Goal: Transaction & Acquisition: Purchase product/service

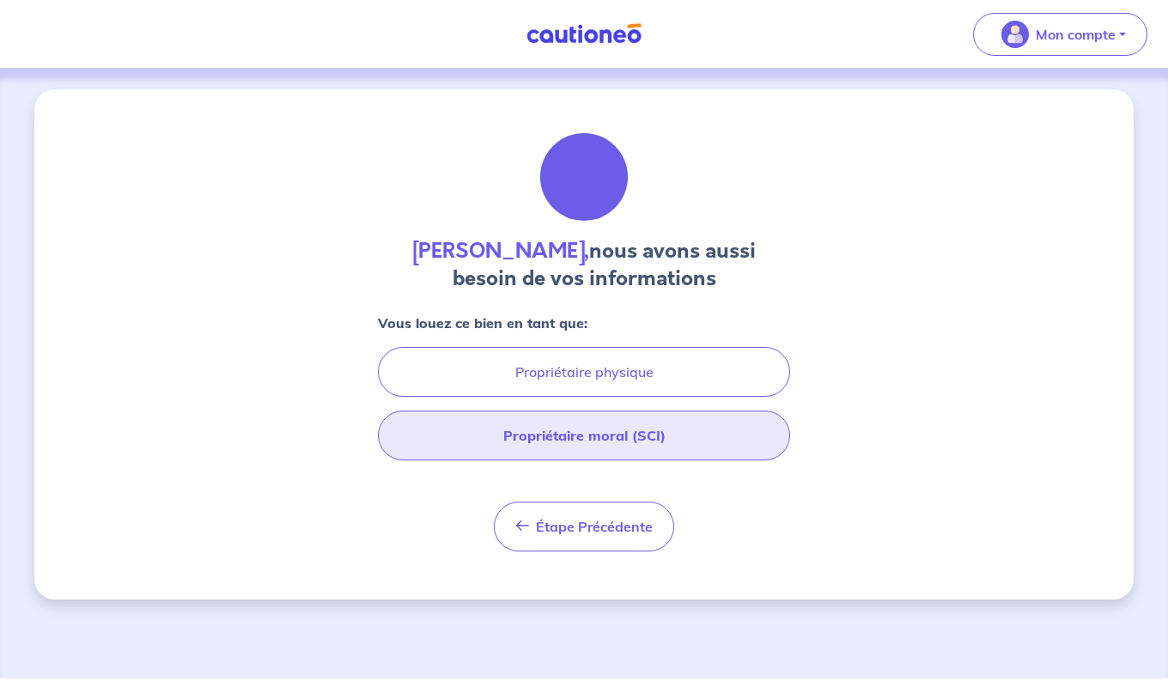
click at [610, 445] on button "Propriétaire moral (SCI)" at bounding box center [584, 435] width 412 height 50
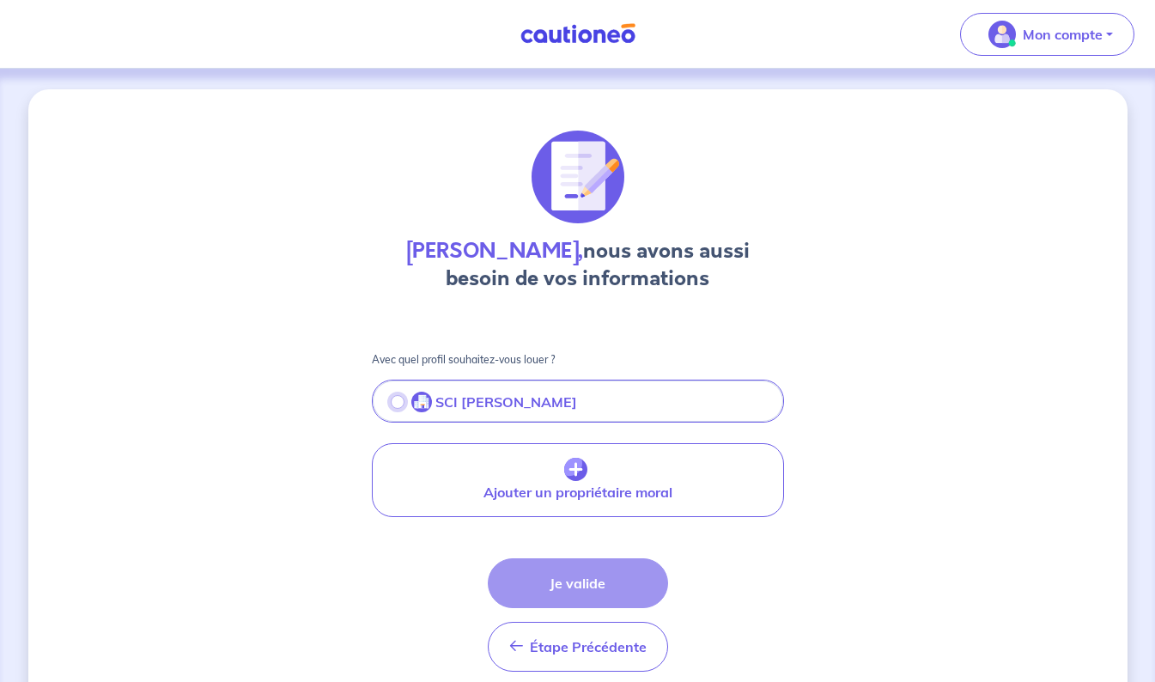
click at [392, 400] on input "radio" at bounding box center [398, 402] width 14 height 14
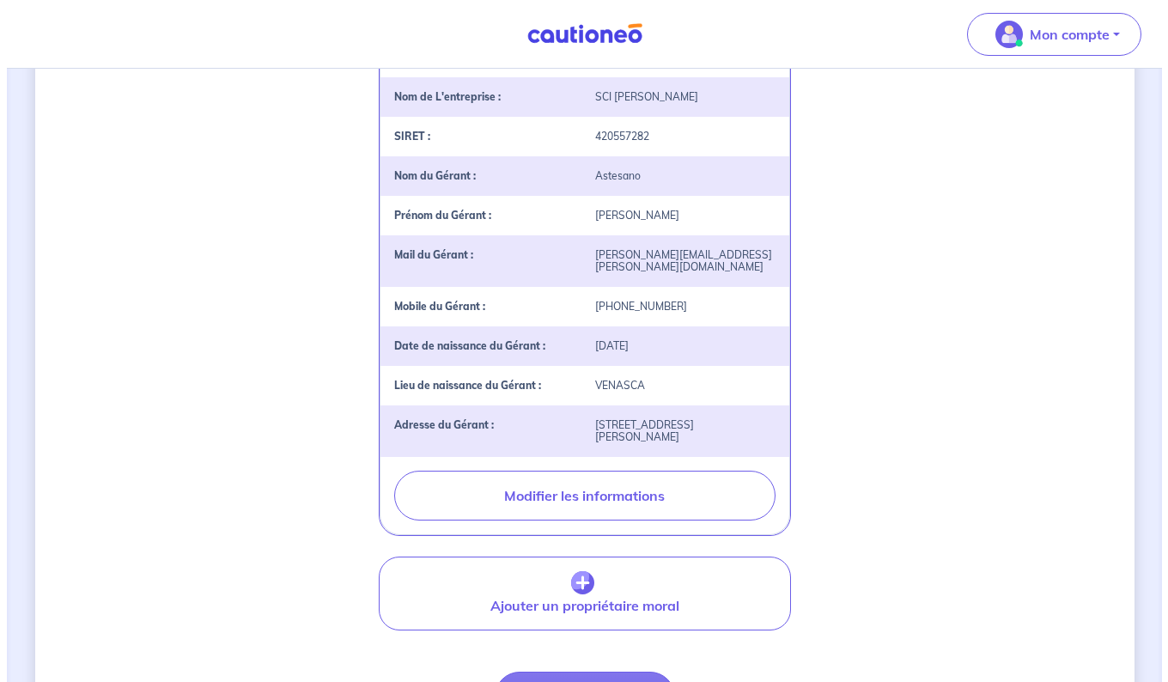
scroll to position [429, 0]
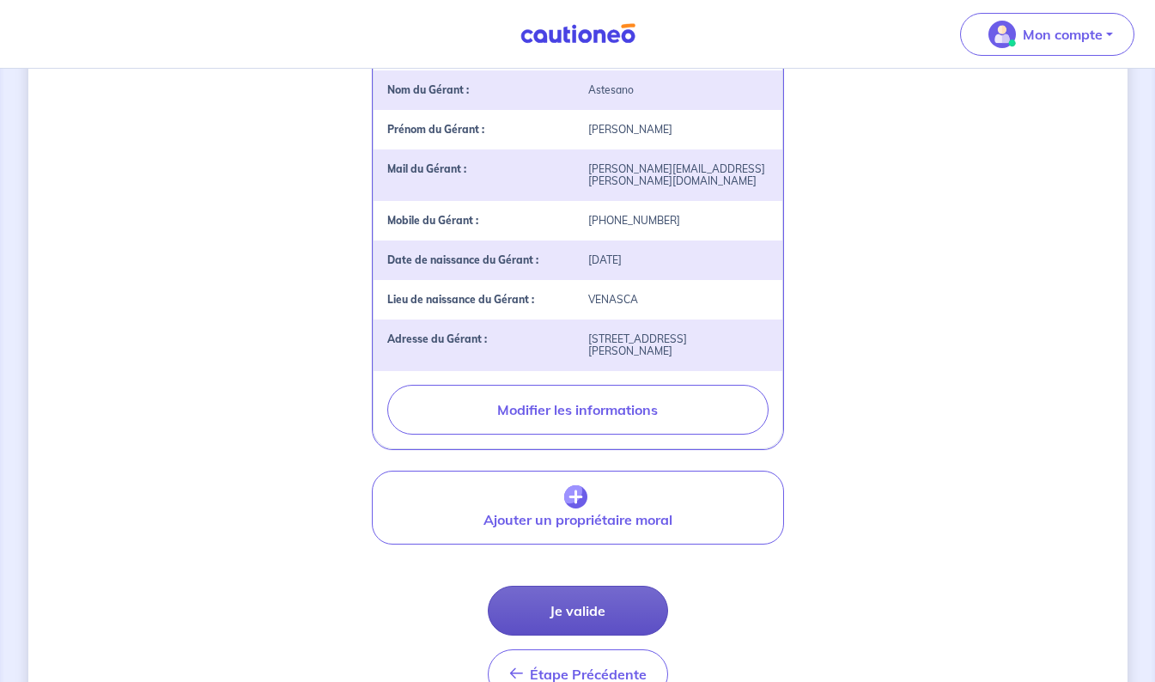
click at [588, 600] on button "Je valide" at bounding box center [578, 611] width 180 height 50
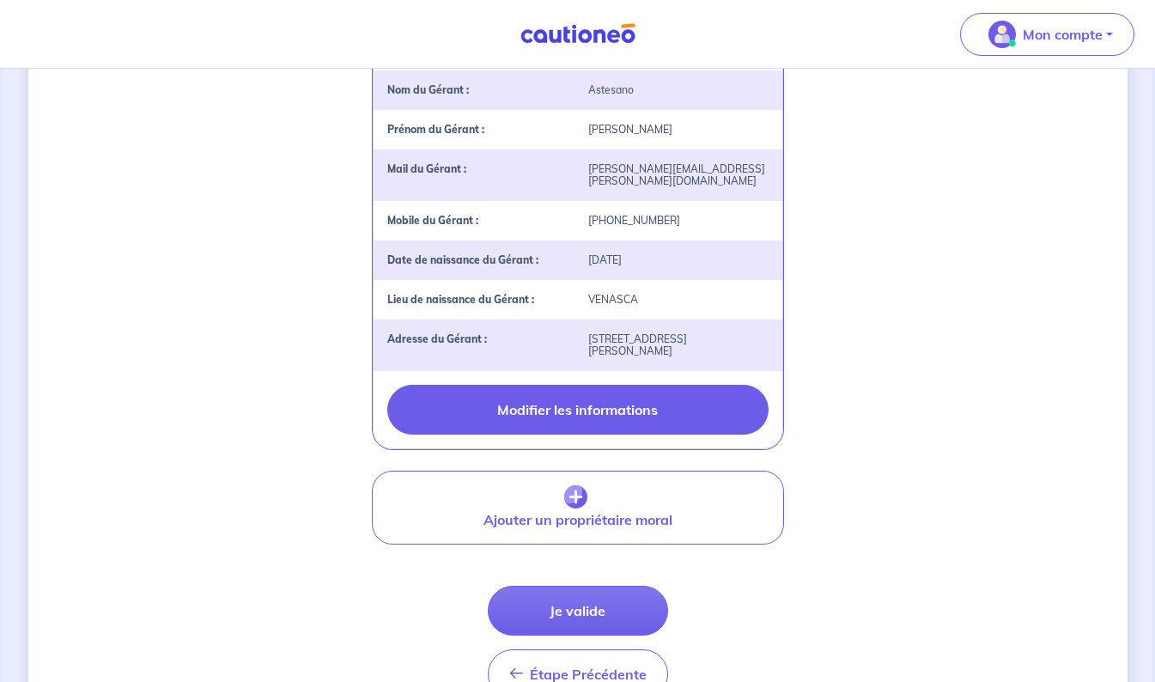
click at [571, 410] on button "Modifier les informations" at bounding box center [577, 410] width 381 height 50
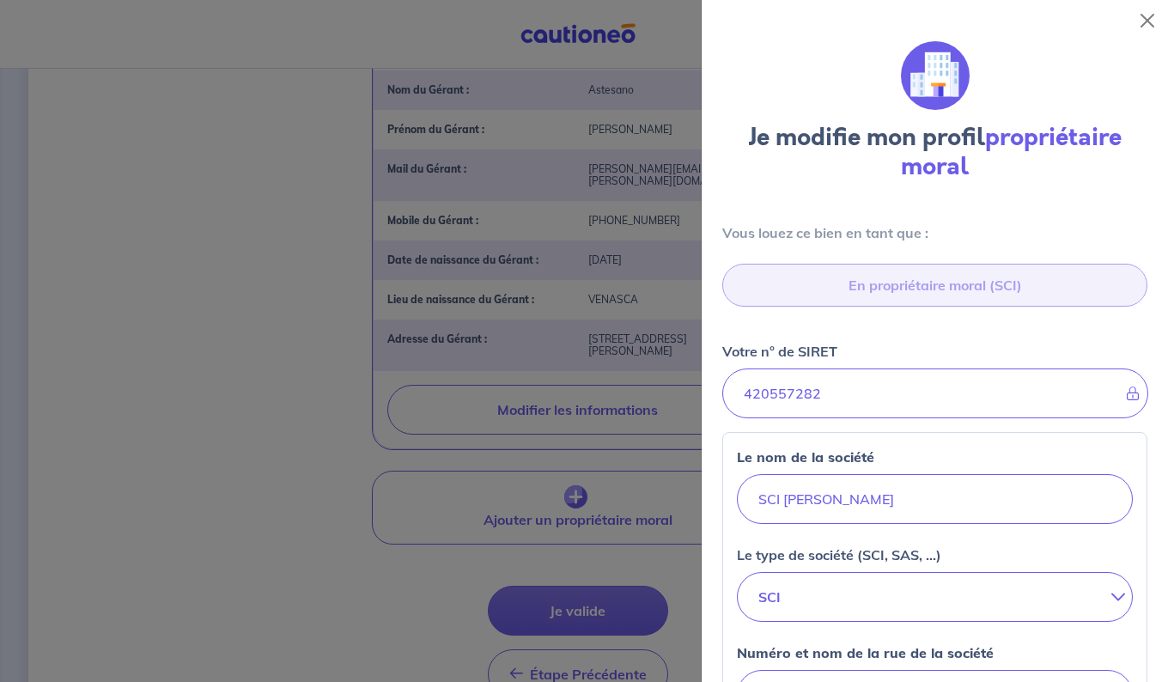
select select "FR"
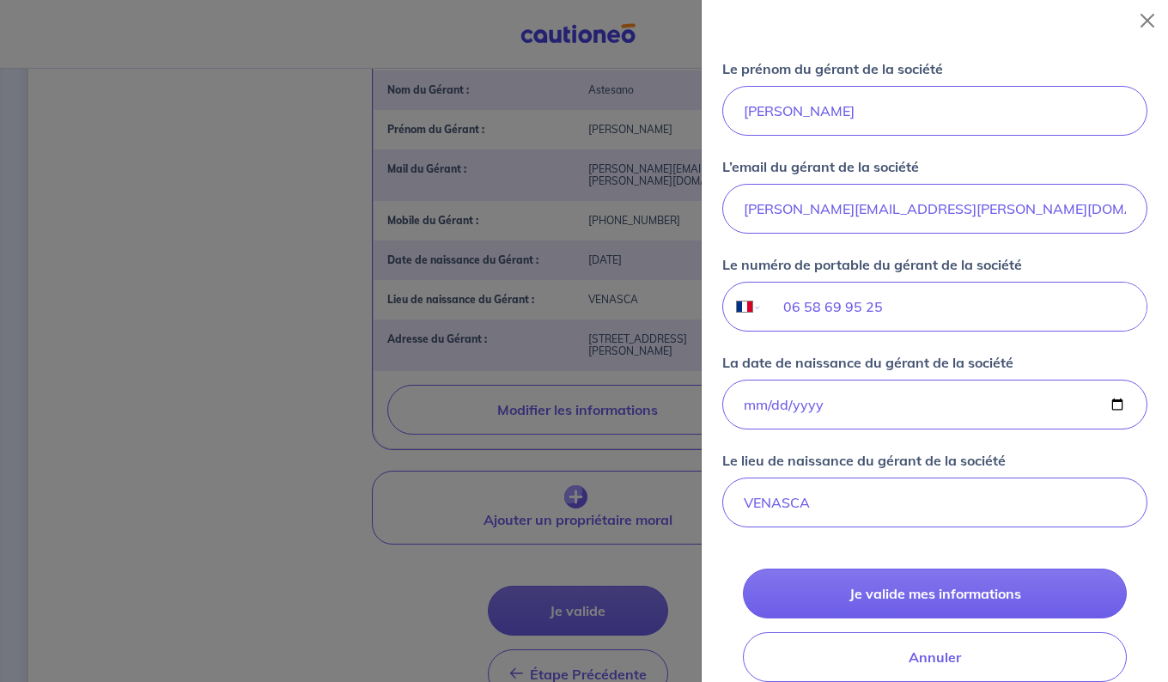
scroll to position [1202, 0]
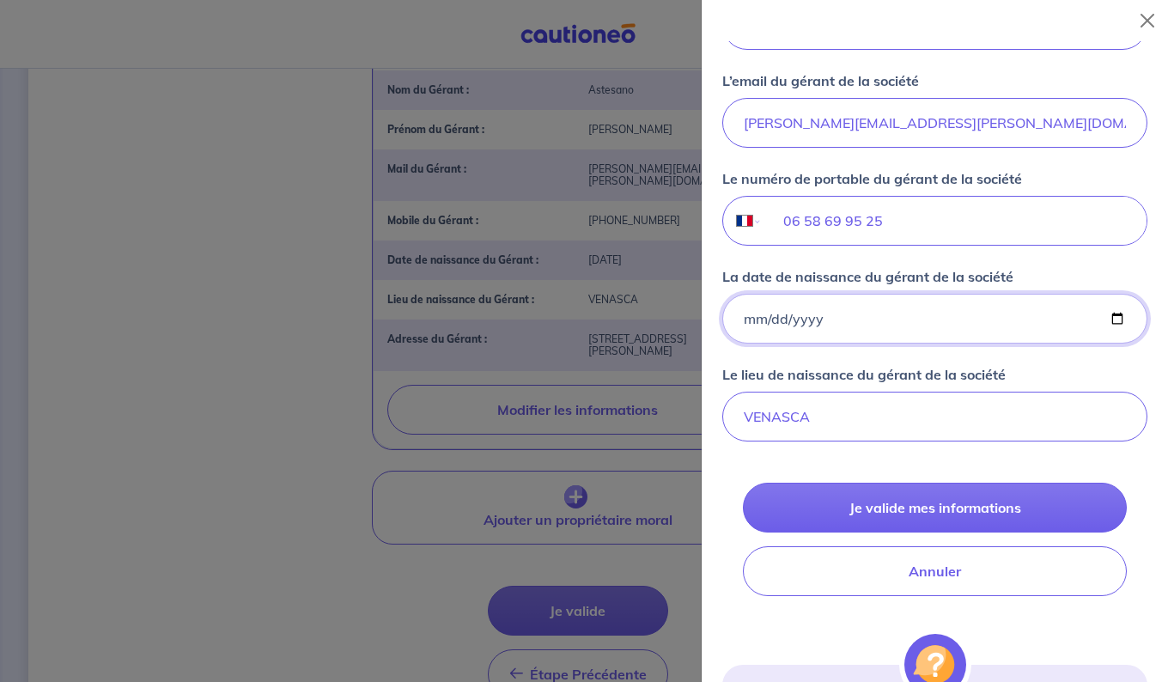
click at [762, 311] on input "1951-05-21" at bounding box center [934, 319] width 425 height 50
click at [760, 320] on input "1951-05-21" at bounding box center [934, 319] width 425 height 50
click at [760, 319] on input "1951-05-21" at bounding box center [934, 319] width 425 height 50
click at [760, 318] on input "1951-05-21" at bounding box center [934, 319] width 425 height 50
click at [762, 315] on input "1951-05-21" at bounding box center [934, 319] width 425 height 50
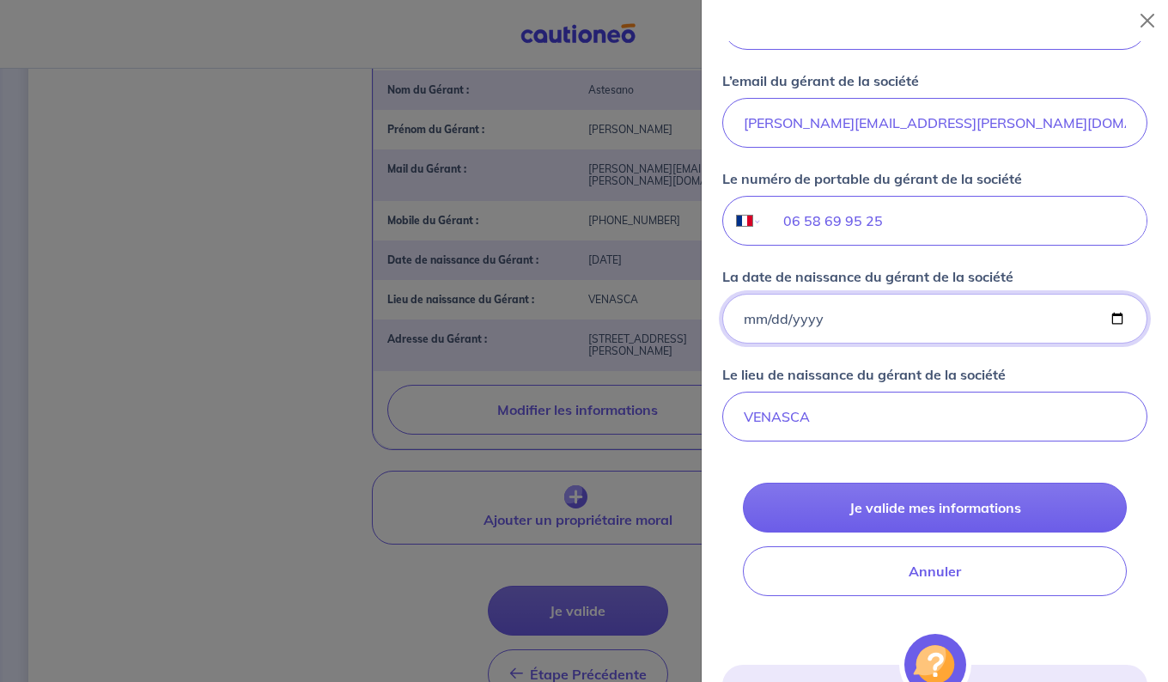
click at [763, 315] on input "1951-05-21" at bounding box center [934, 319] width 425 height 50
type input "1951-05-22"
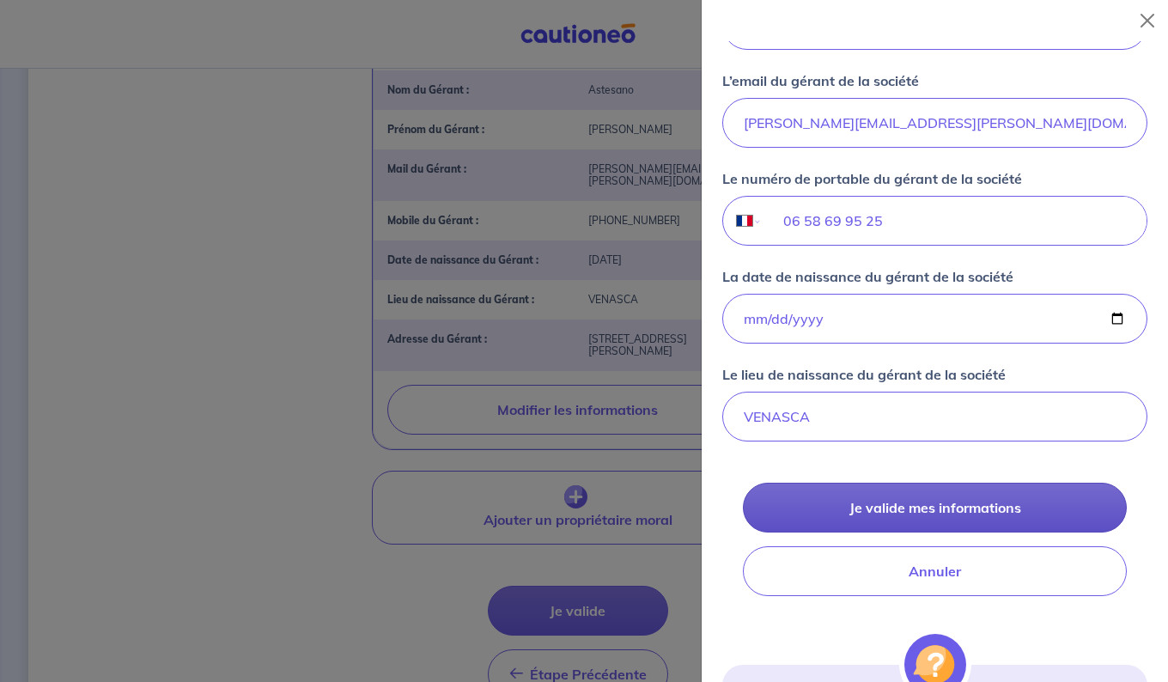
click at [916, 505] on button "Je valide mes informations" at bounding box center [935, 508] width 384 height 50
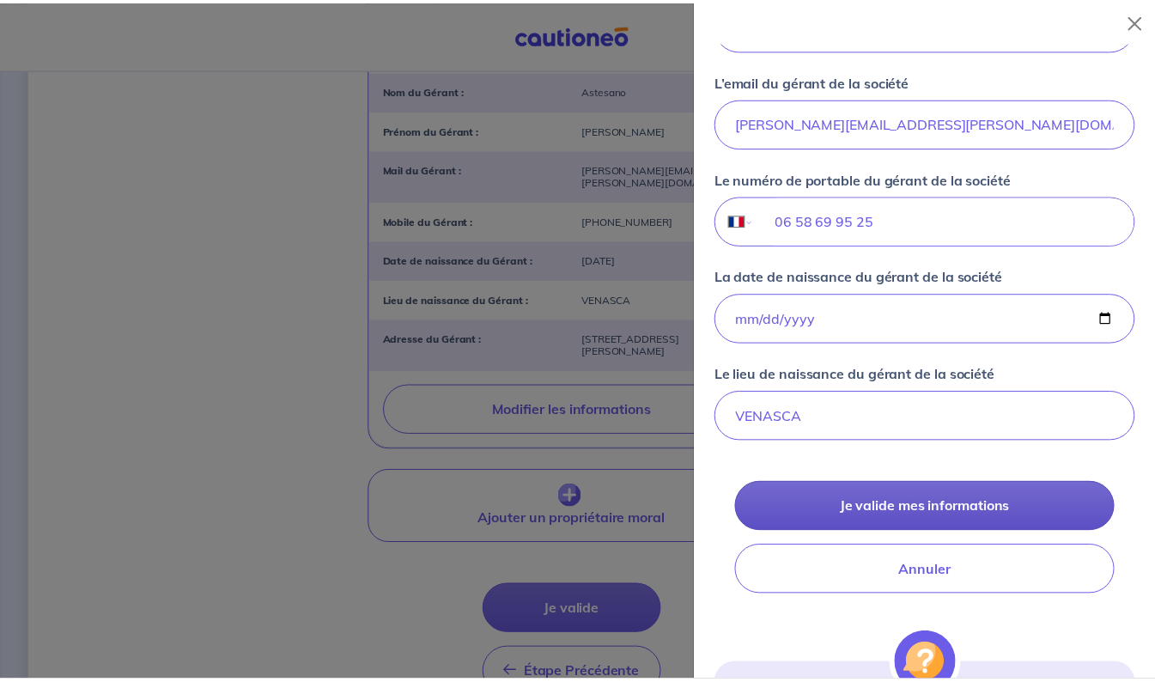
scroll to position [0, 0]
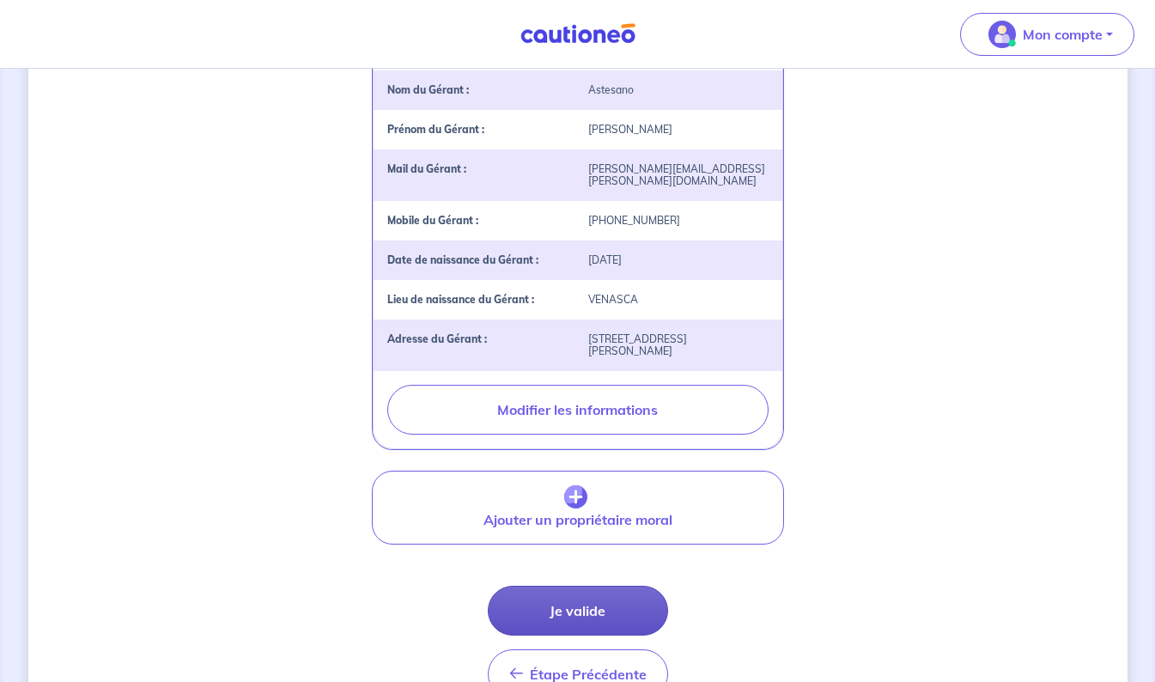
click at [569, 588] on button "Je valide" at bounding box center [578, 611] width 180 height 50
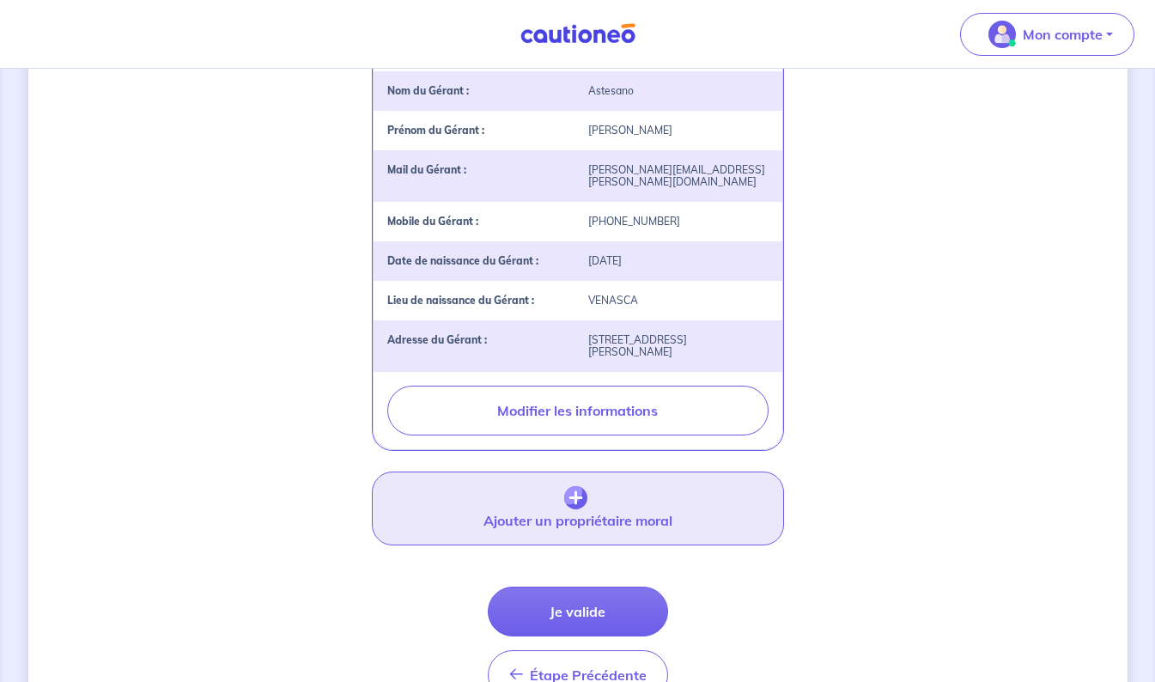
scroll to position [429, 0]
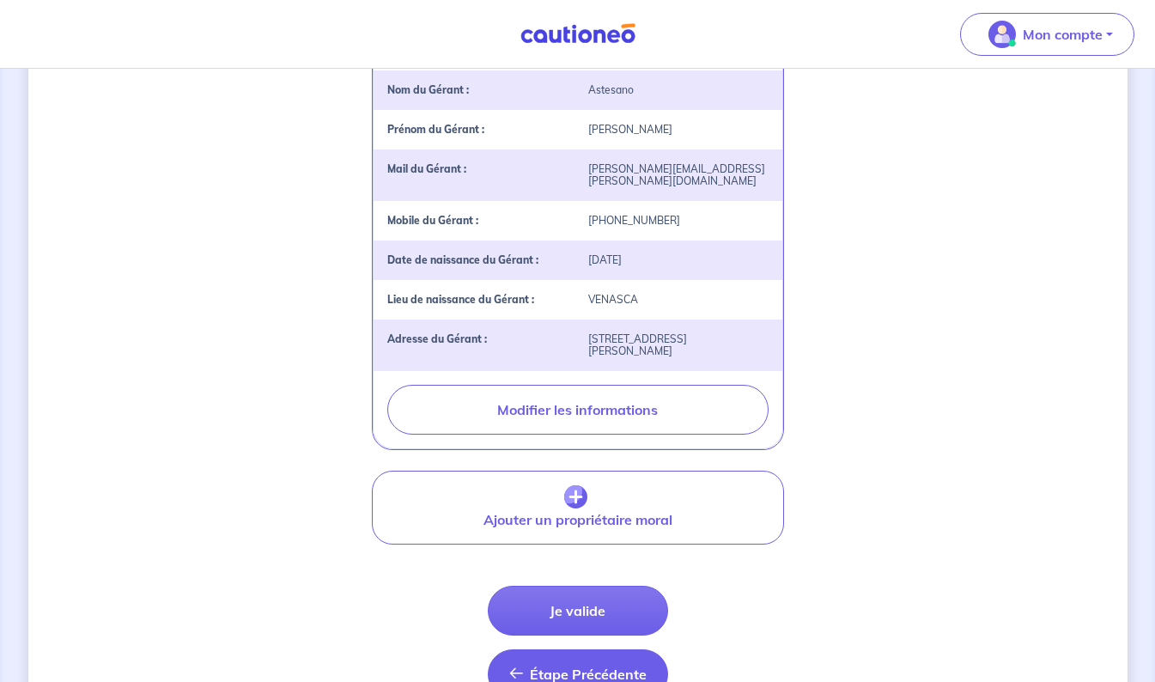
click at [564, 651] on button "Étape Précédente Précédent" at bounding box center [578, 674] width 180 height 50
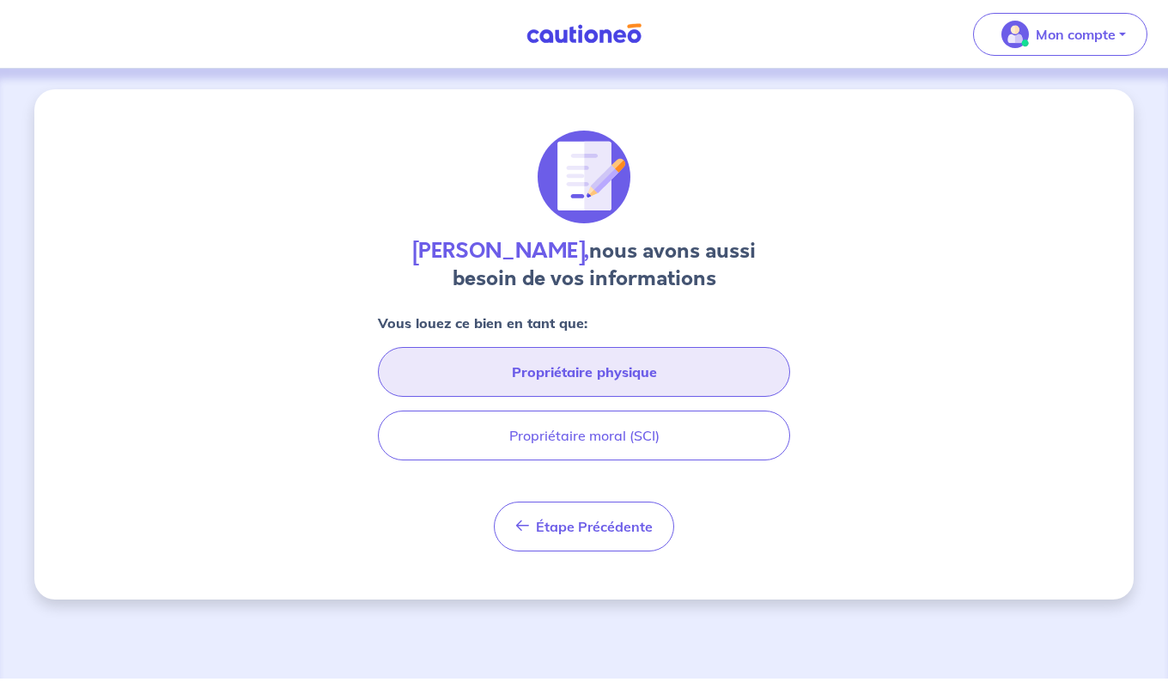
click at [587, 380] on button "Propriétaire physique" at bounding box center [584, 372] width 412 height 50
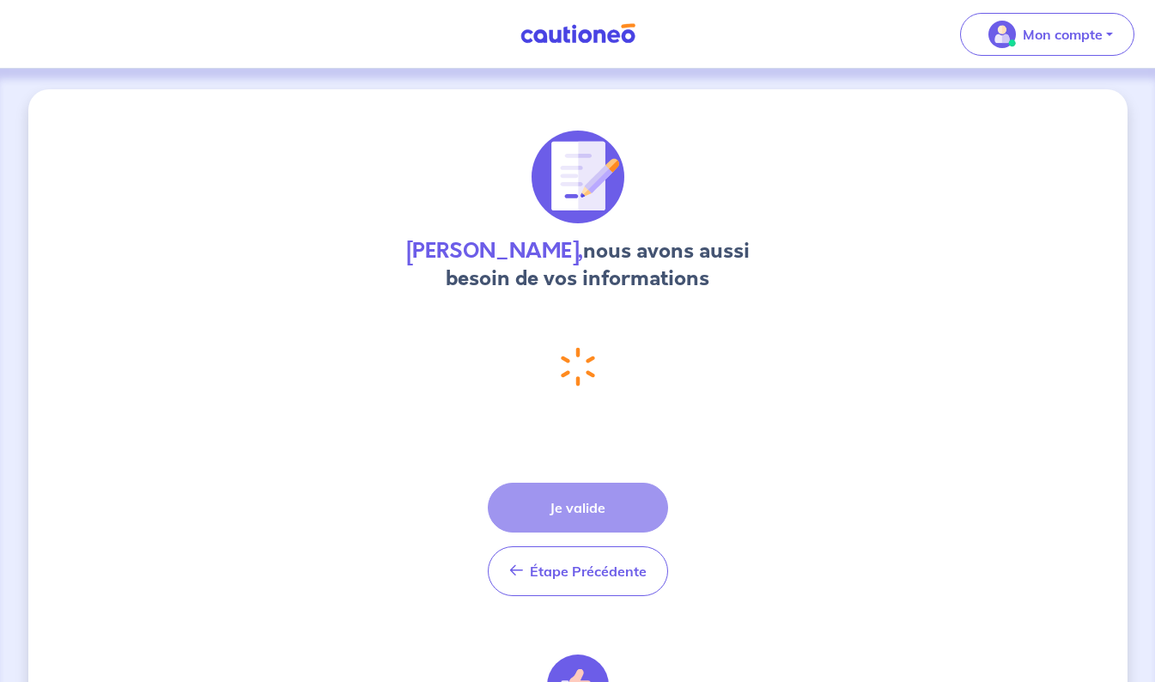
select select "FR"
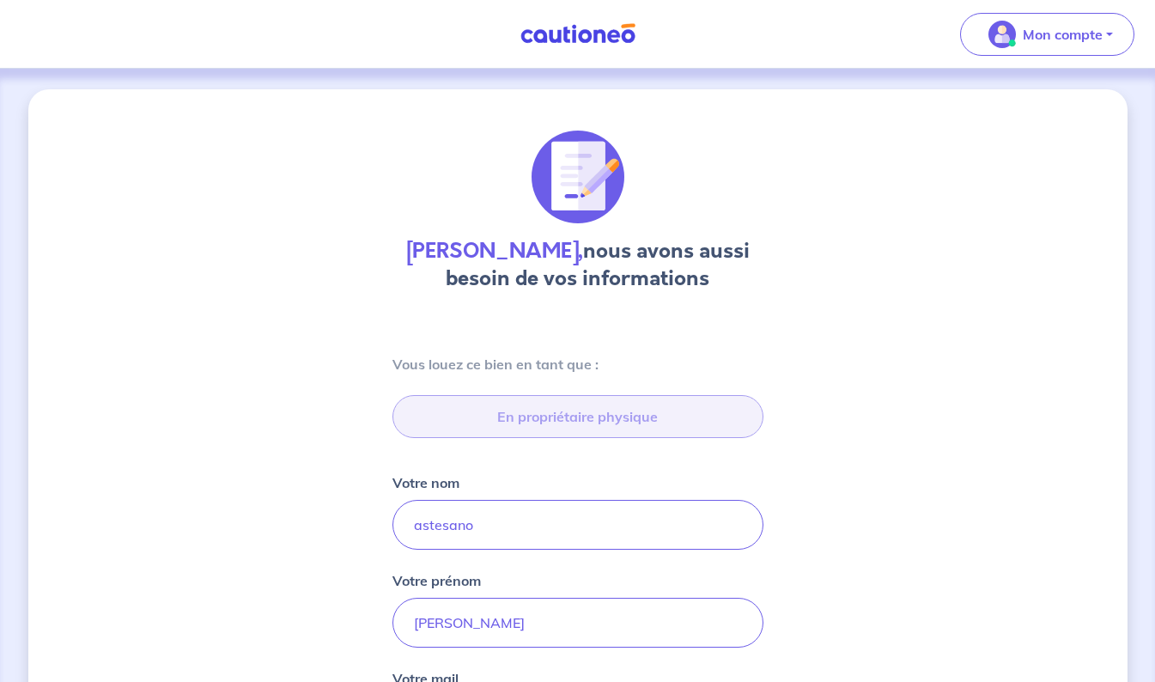
type input "[STREET_ADDRESS][PERSON_NAME]"
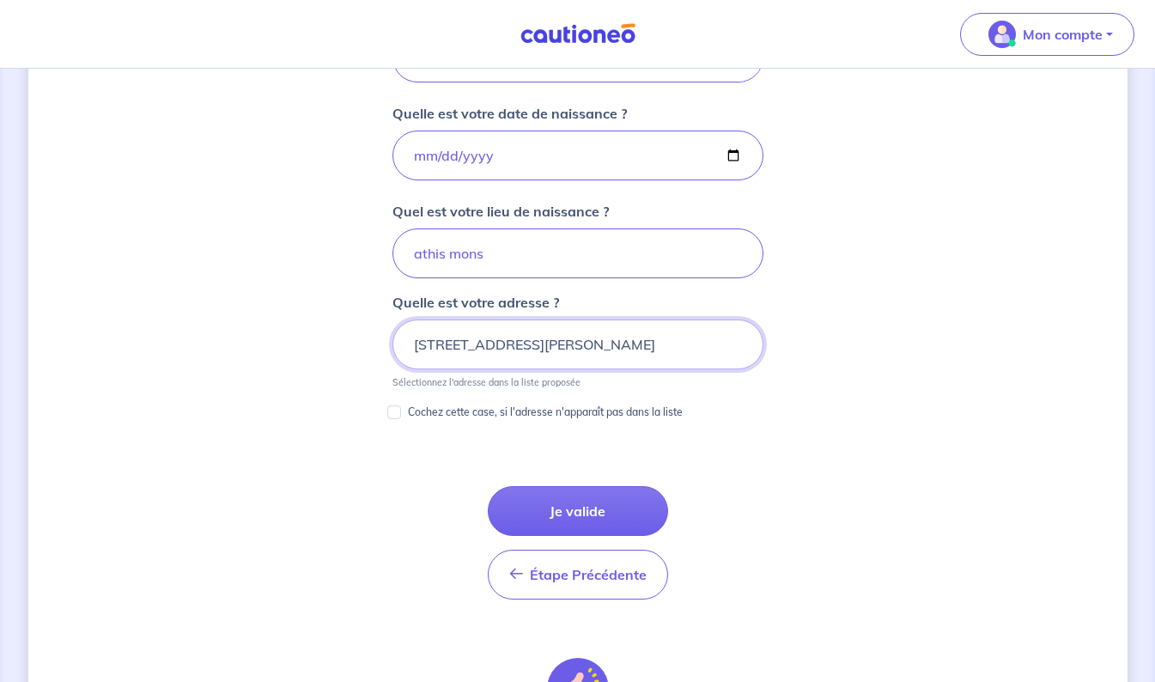
scroll to position [764, 0]
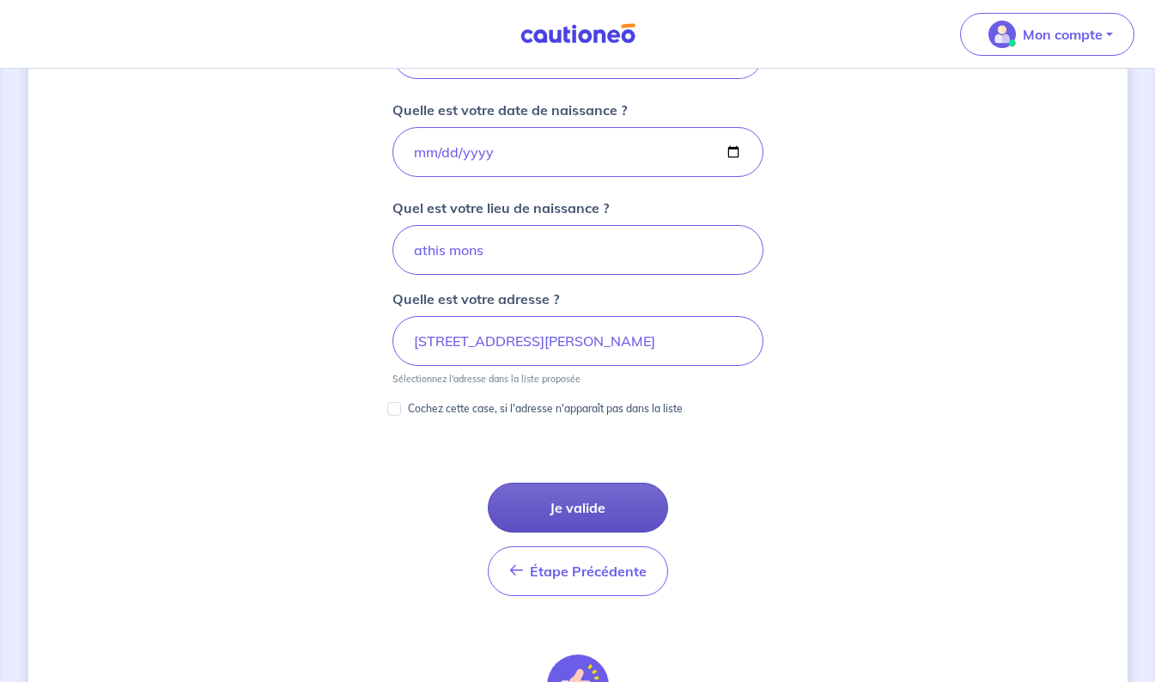
click at [578, 503] on button "Je valide" at bounding box center [578, 508] width 180 height 50
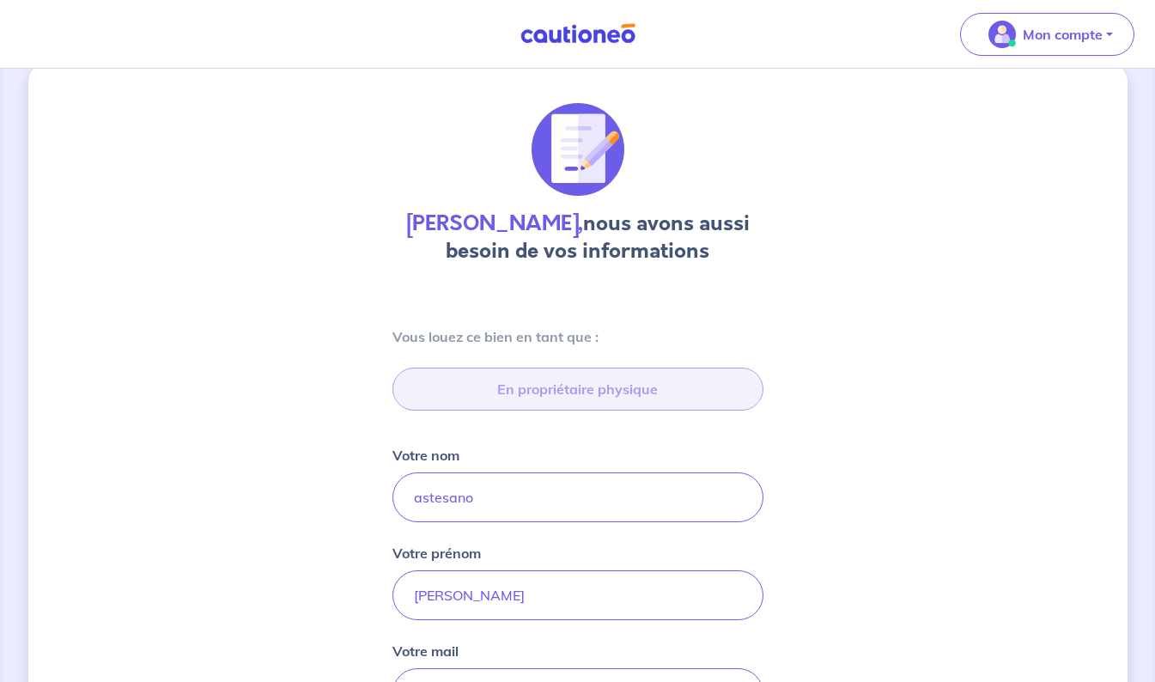
scroll to position [0, 0]
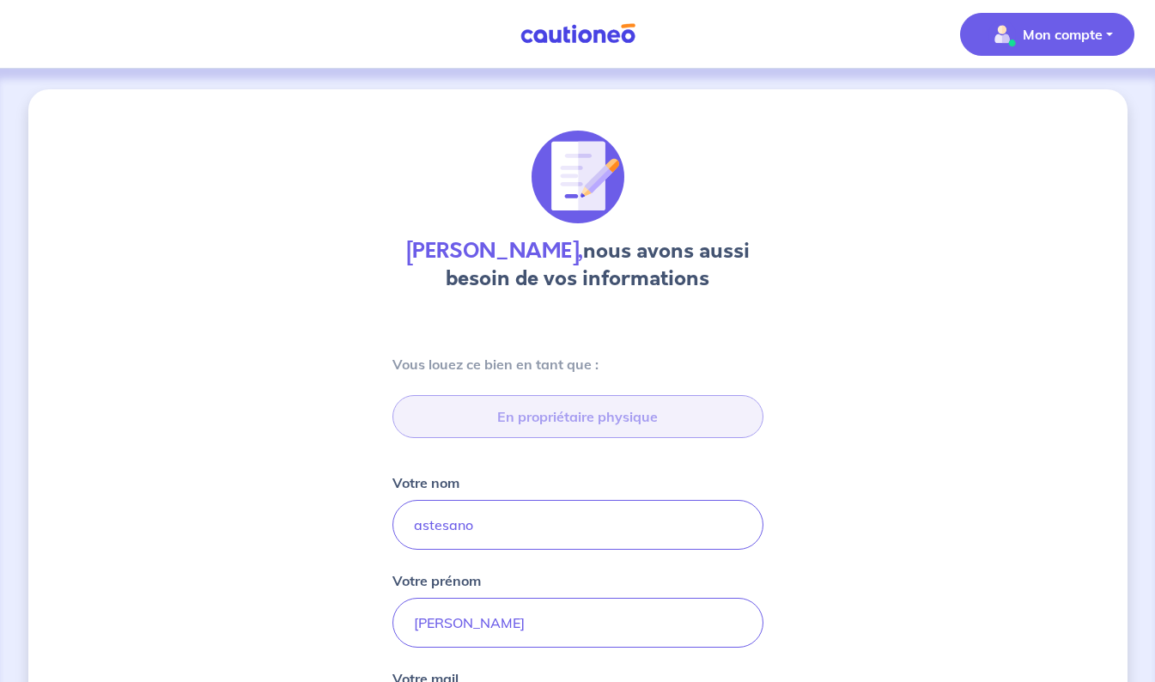
click at [997, 41] on img "button" at bounding box center [1001, 34] width 27 height 27
click at [1038, 115] on link "Mes informations" at bounding box center [1030, 106] width 138 height 27
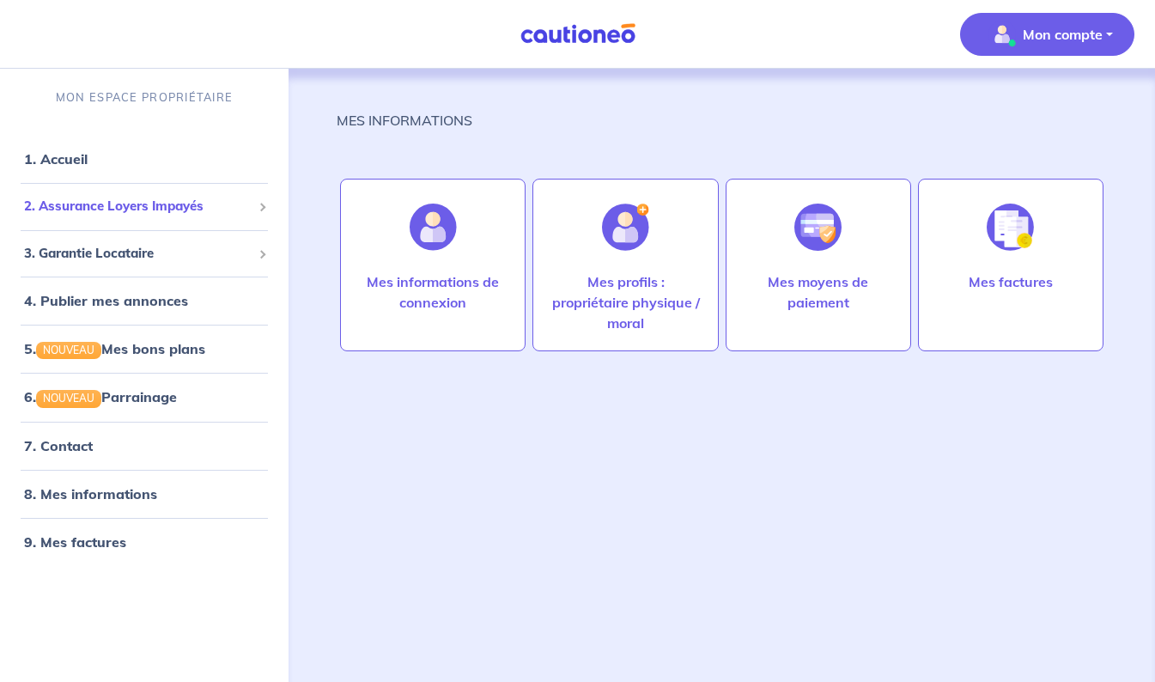
click at [153, 210] on span "2. Assurance Loyers Impayés" at bounding box center [138, 207] width 228 height 20
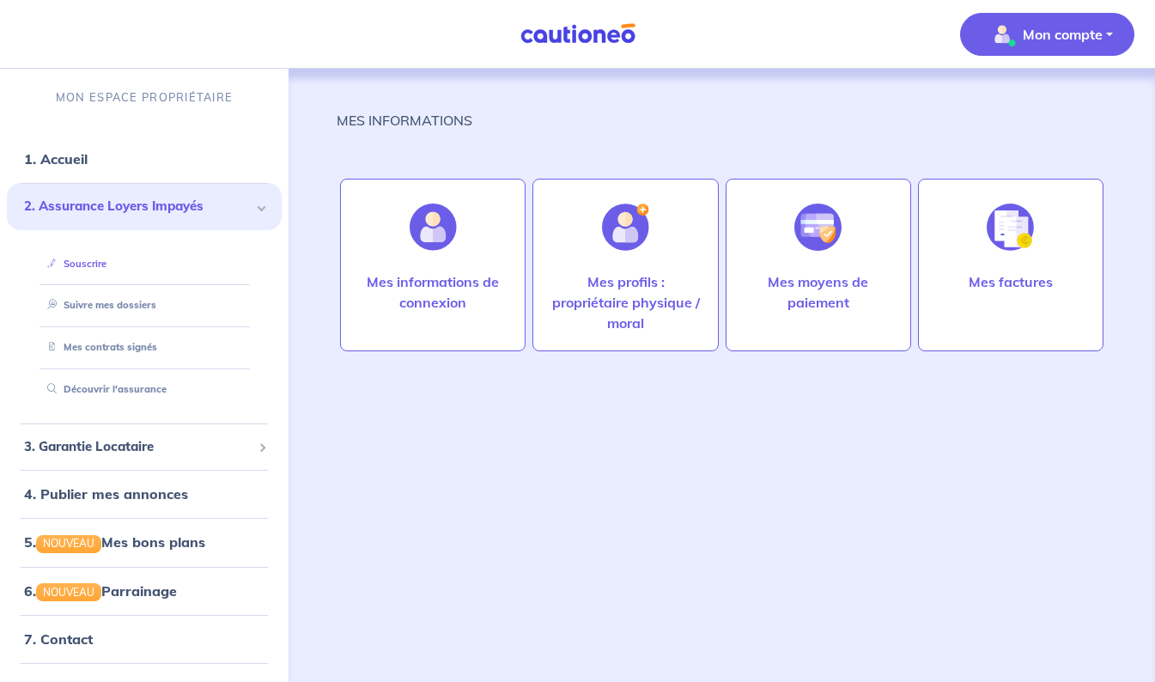
click at [101, 260] on link "Souscrire" at bounding box center [73, 264] width 66 height 12
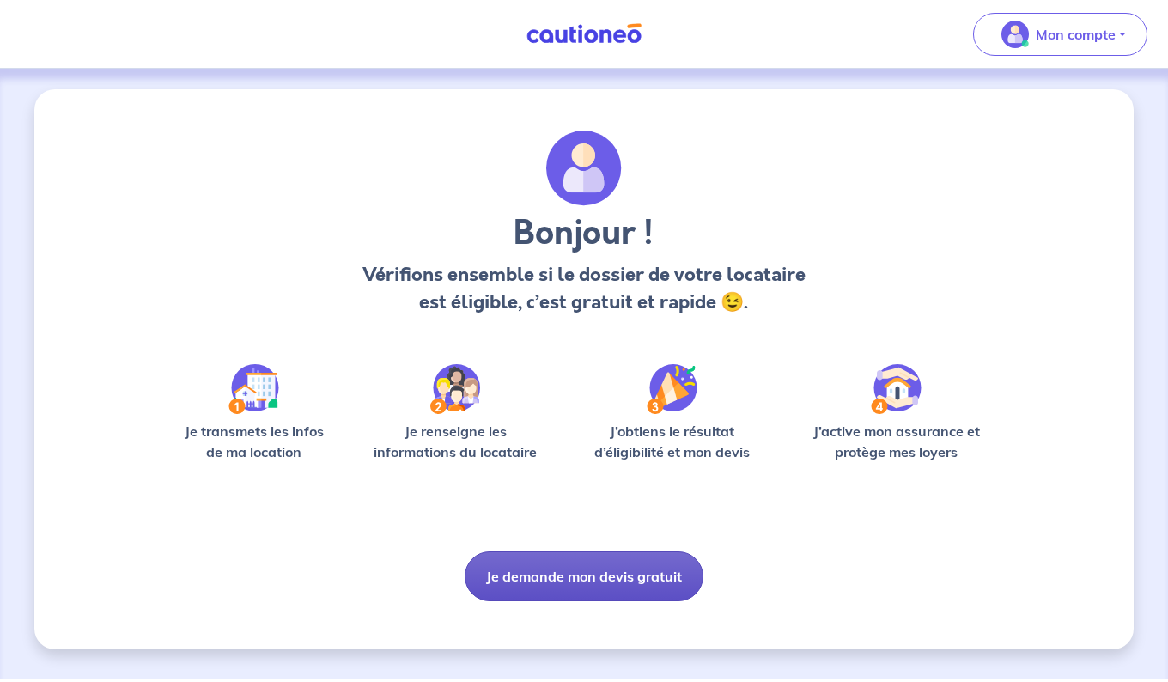
click at [636, 583] on button "Je demande mon devis gratuit" at bounding box center [584, 576] width 239 height 50
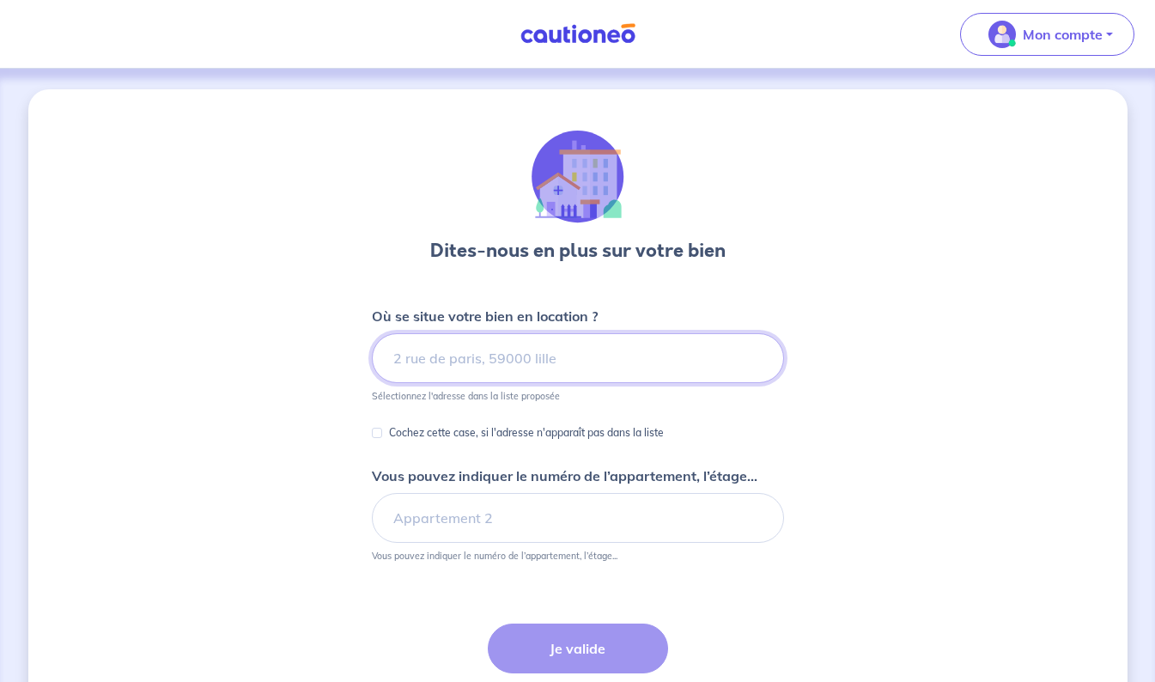
click at [546, 349] on input at bounding box center [578, 358] width 412 height 50
click at [497, 371] on input at bounding box center [578, 358] width 412 height 50
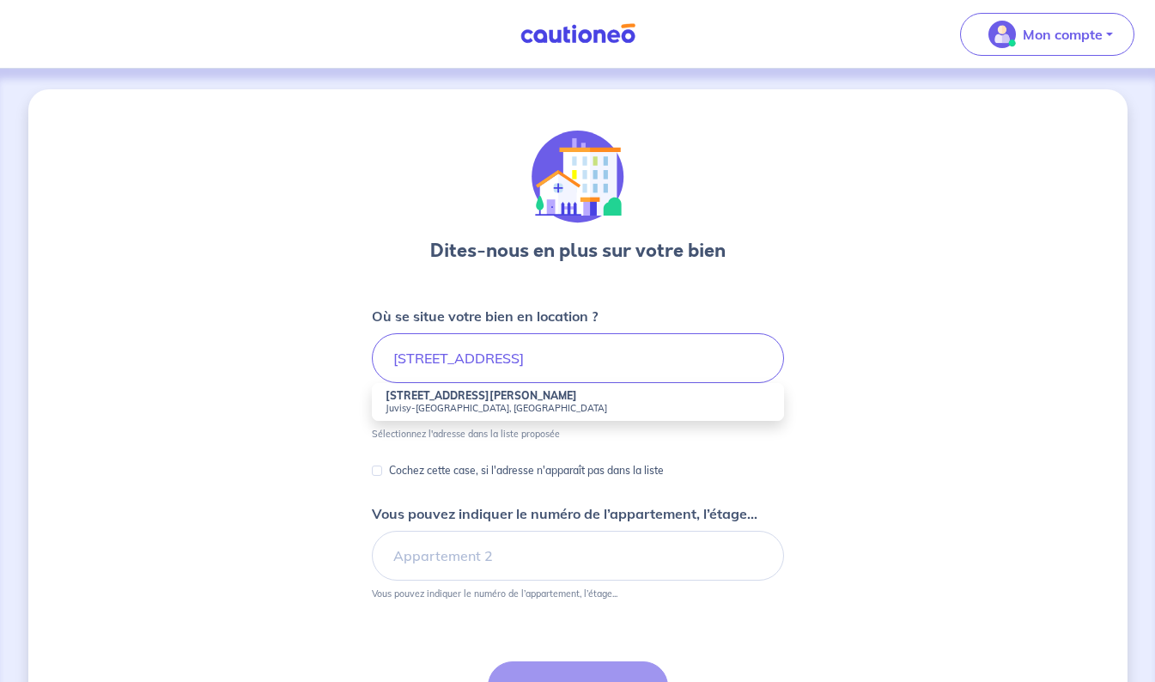
click at [455, 411] on small "Juvisy-[GEOGRAPHIC_DATA], [GEOGRAPHIC_DATA]" at bounding box center [578, 408] width 385 height 12
type input "[STREET_ADDRESS][PERSON_NAME]"
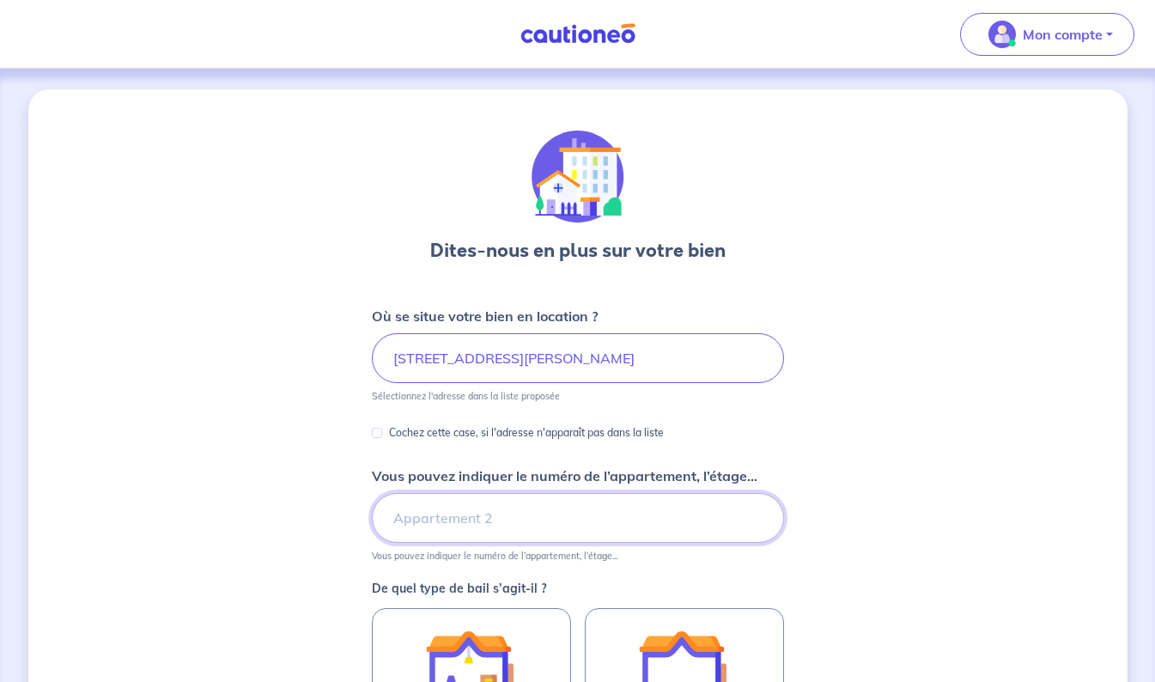
click at [504, 520] on input "Vous pouvez indiquer le numéro de l’appartement, l’étage..." at bounding box center [578, 518] width 412 height 50
type input "f3 2ème étage"
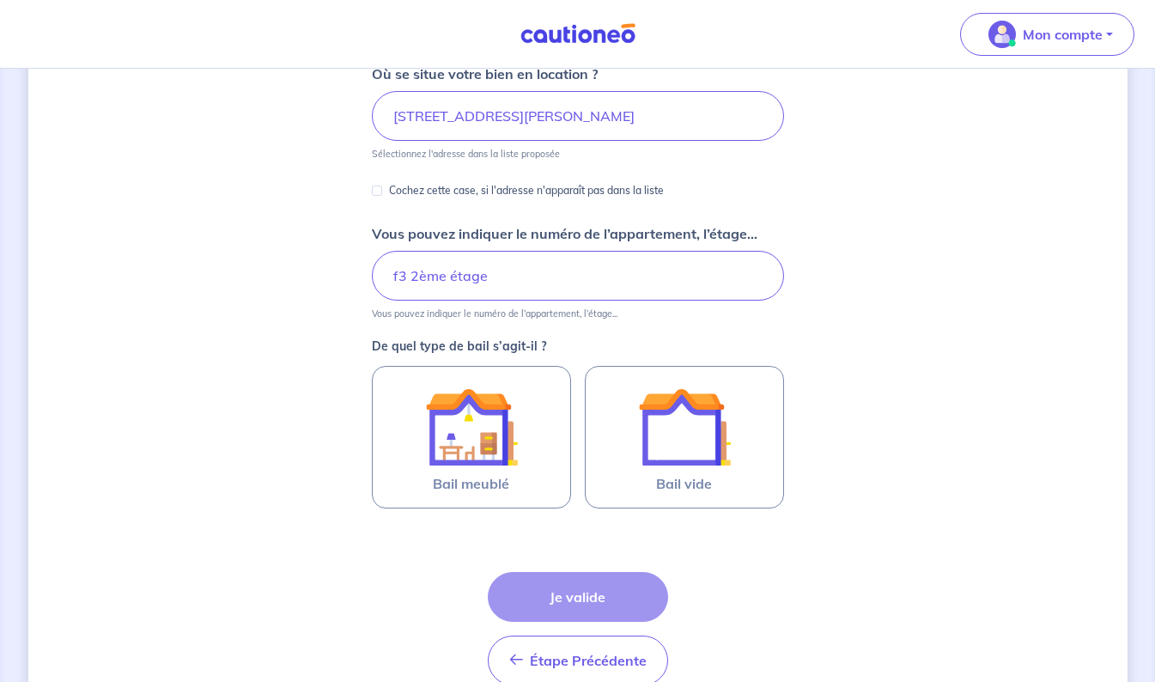
scroll to position [258, 0]
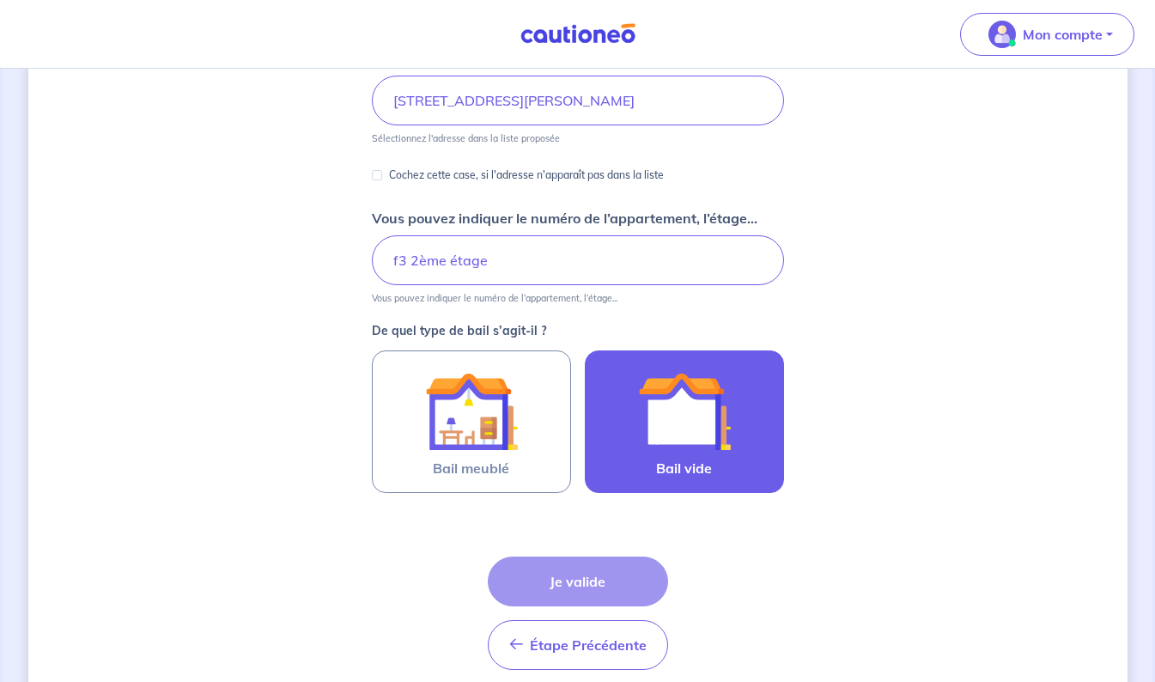
click at [670, 454] on img at bounding box center [684, 411] width 93 height 93
click at [0, 0] on input "Bail vide" at bounding box center [0, 0] width 0 height 0
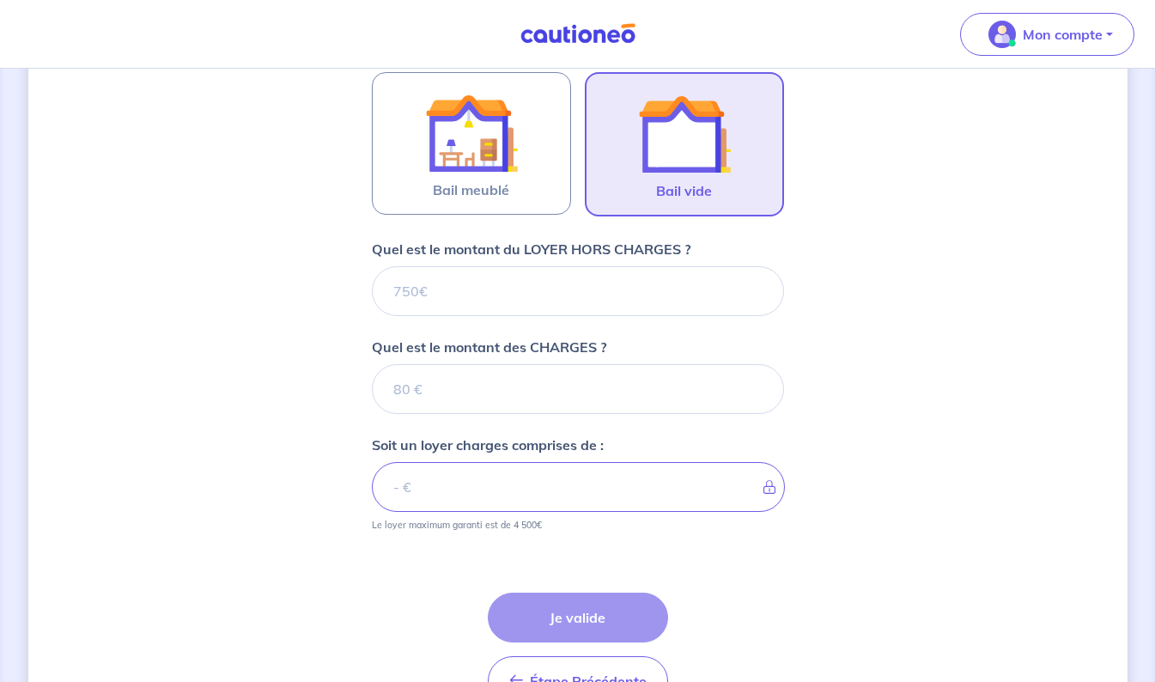
click at [532, 560] on form "Où se situe votre bien en location ? [STREET_ADDRESS][PERSON_NAME] Sélectionnez…" at bounding box center [578, 245] width 412 height 950
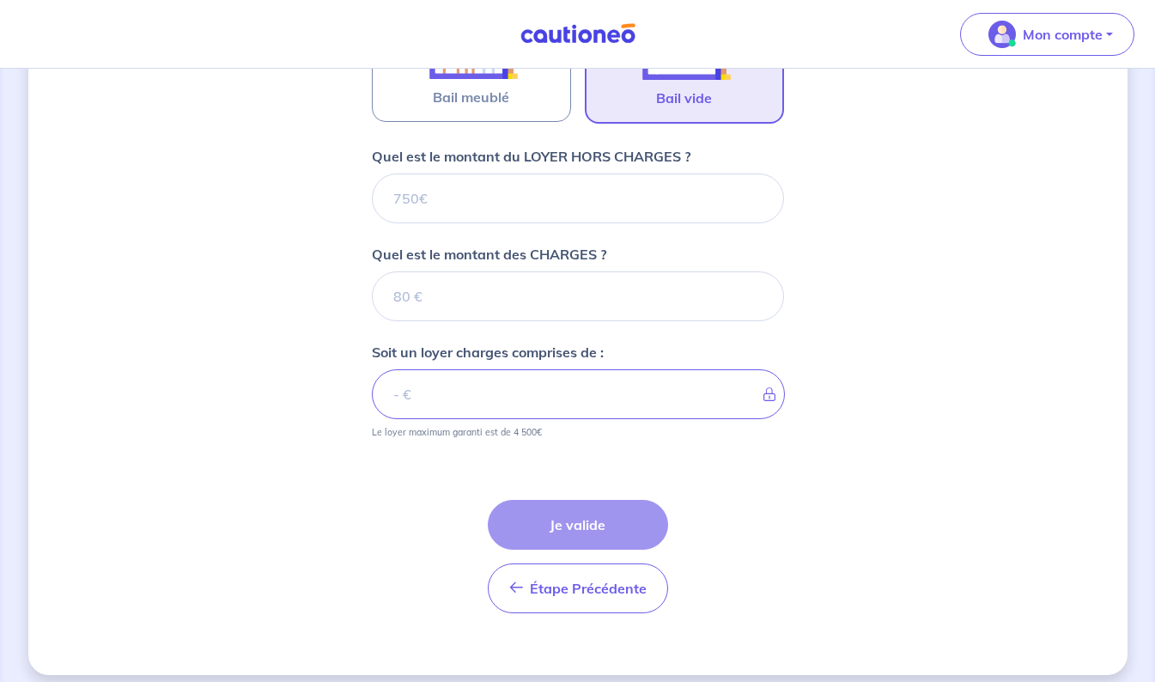
scroll to position [642, 0]
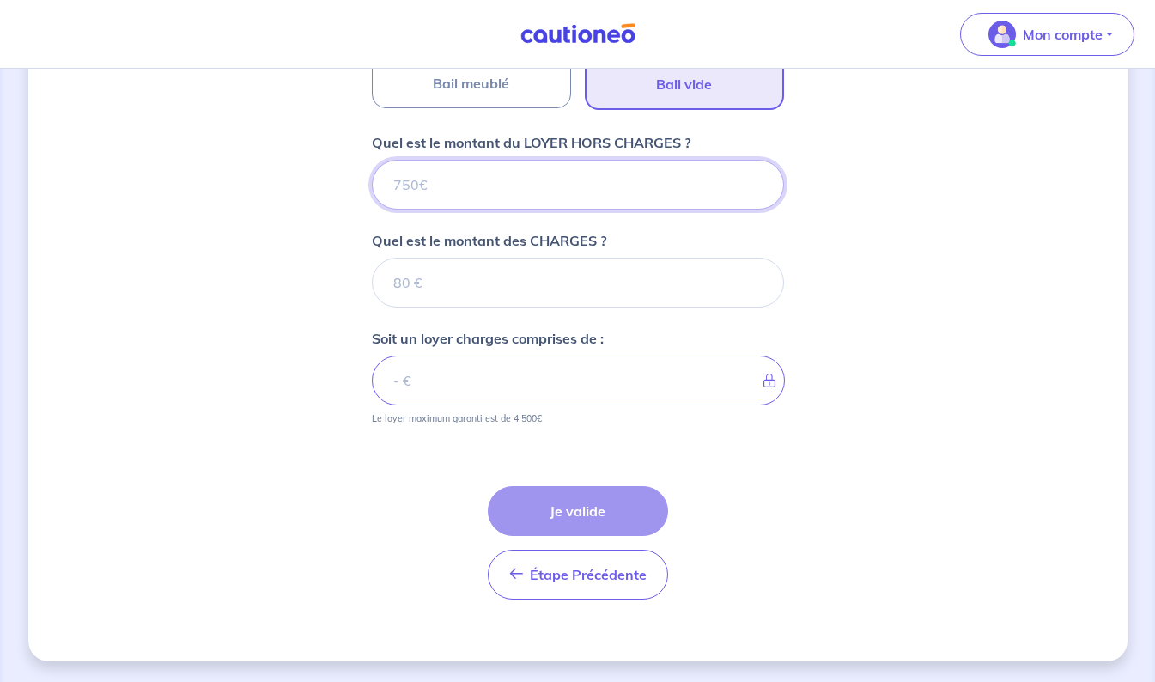
click at [496, 179] on input "Quel est le montant du LOYER HORS CHARGES ?" at bounding box center [578, 185] width 412 height 50
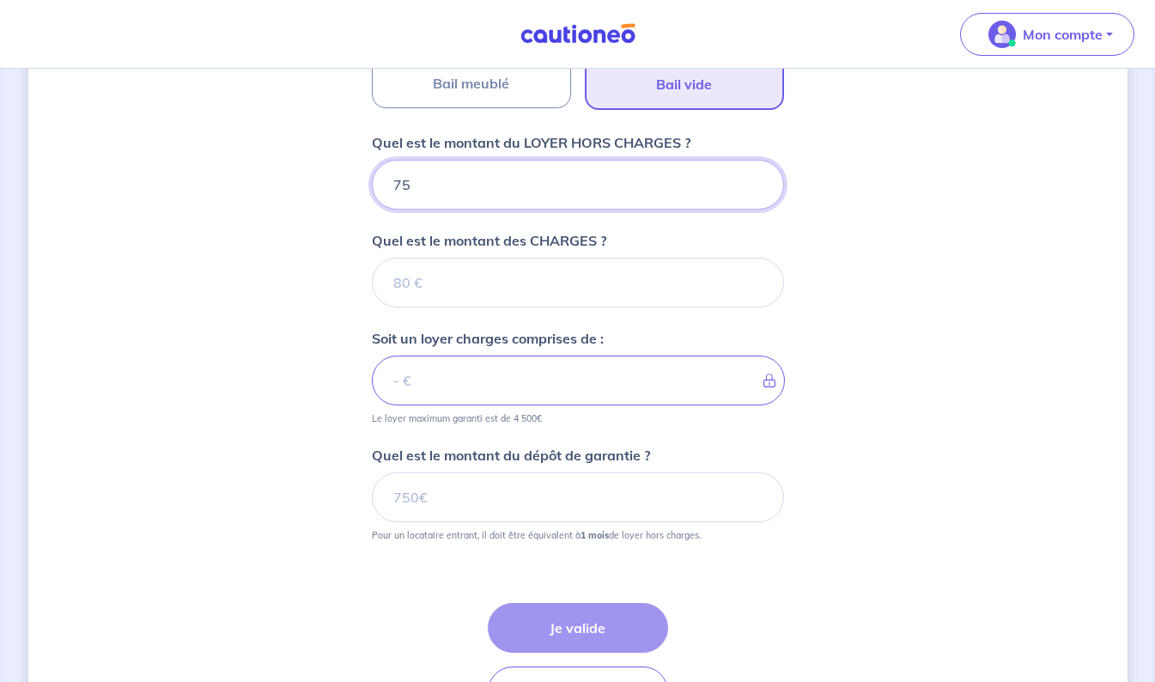
type input "750"
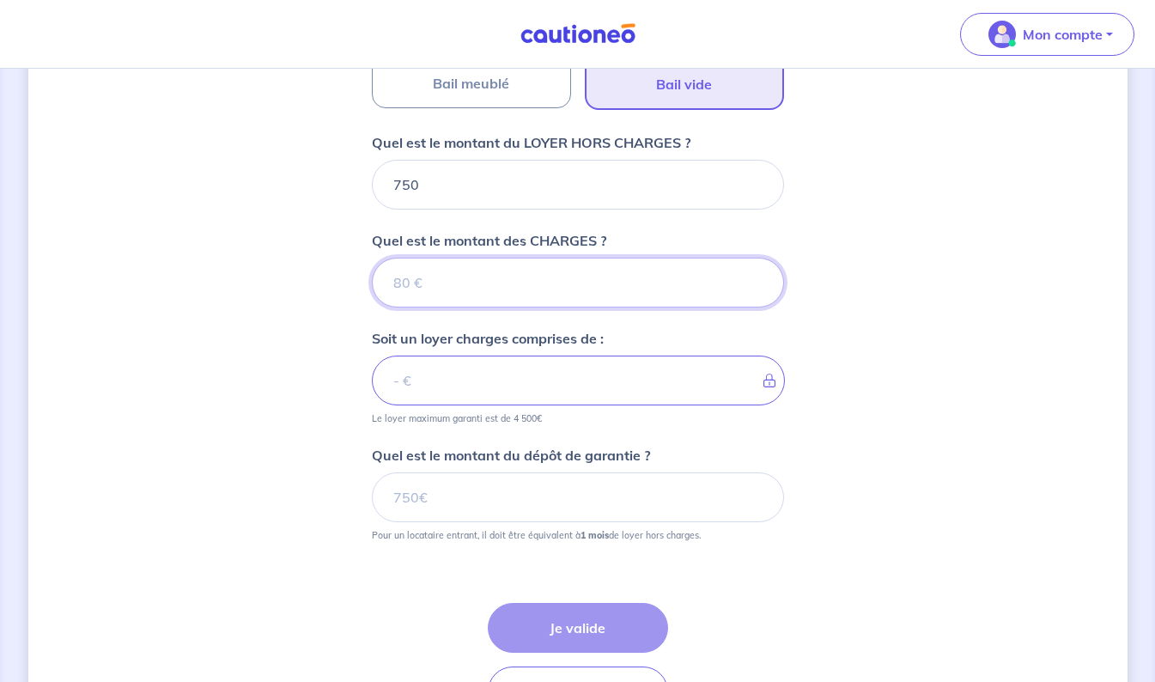
click at [488, 289] on input "Quel est le montant des CHARGES ?" at bounding box center [578, 283] width 412 height 50
type input "50"
type input "800"
type input "50"
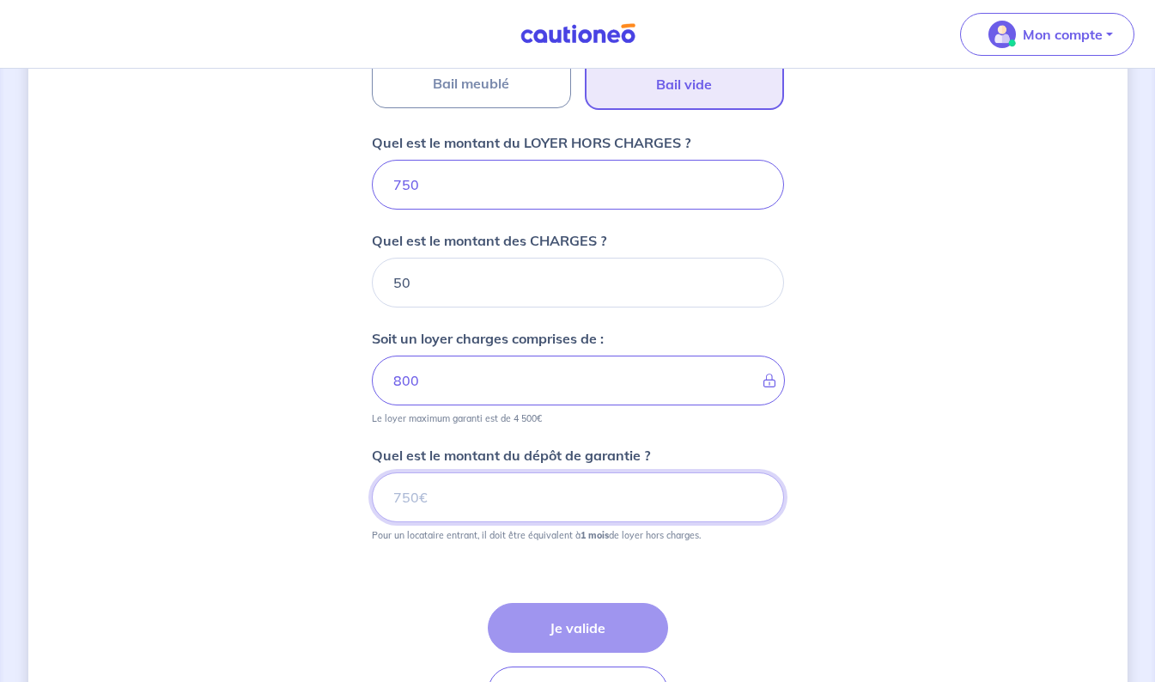
click at [490, 493] on input "Quel est le montant du dépôt de garantie ?" at bounding box center [578, 497] width 412 height 50
type input "750"
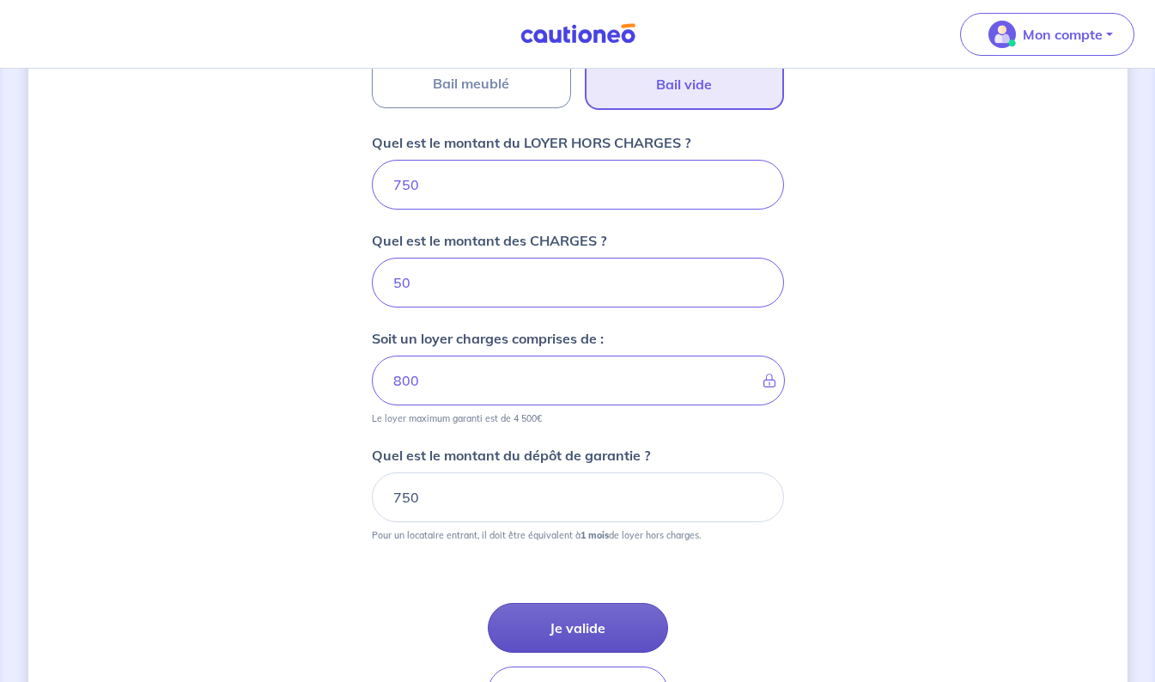
click at [579, 629] on button "Je valide" at bounding box center [578, 628] width 180 height 50
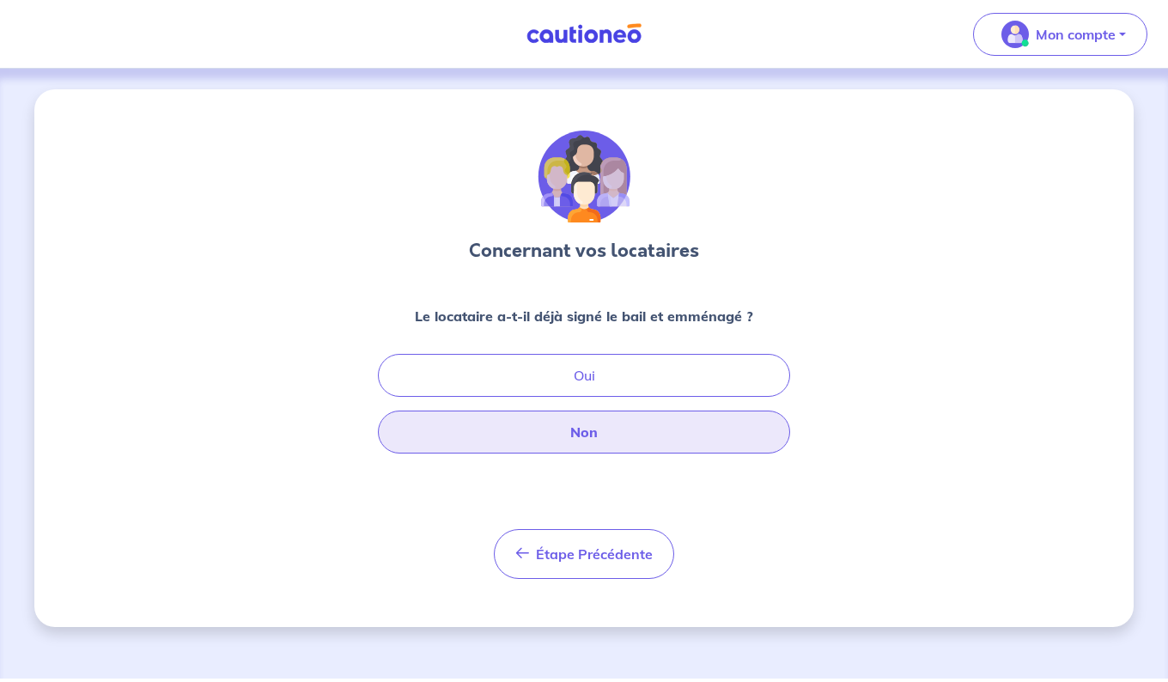
click at [607, 441] on button "Non" at bounding box center [584, 431] width 412 height 43
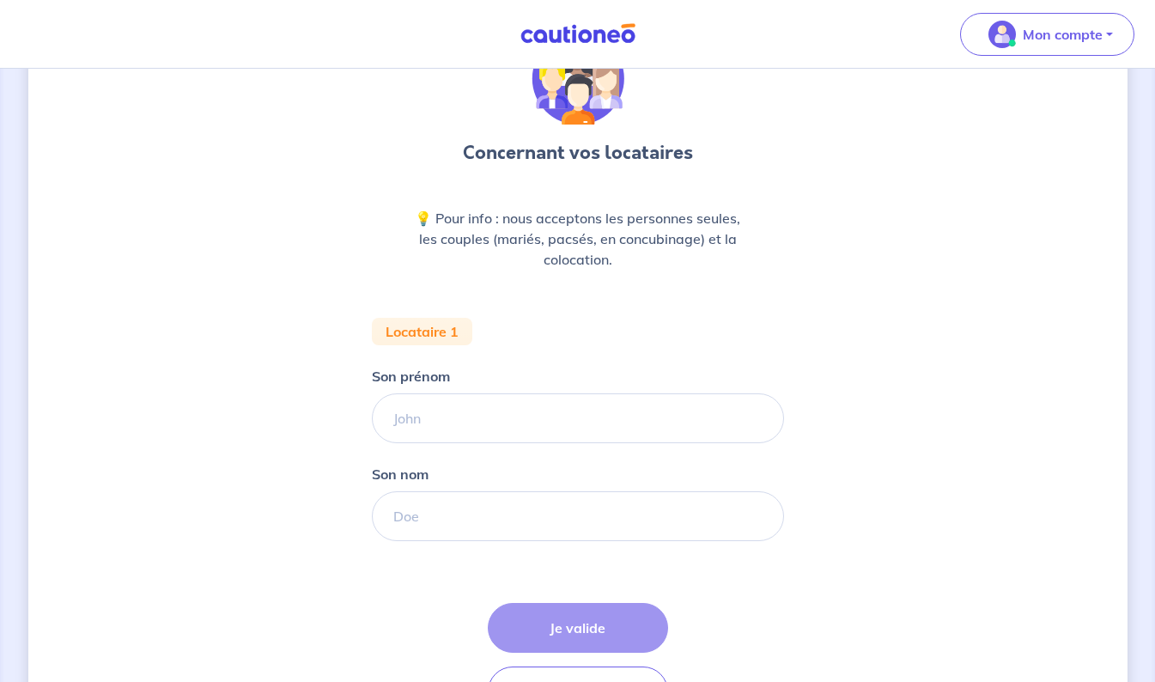
scroll to position [215, 0]
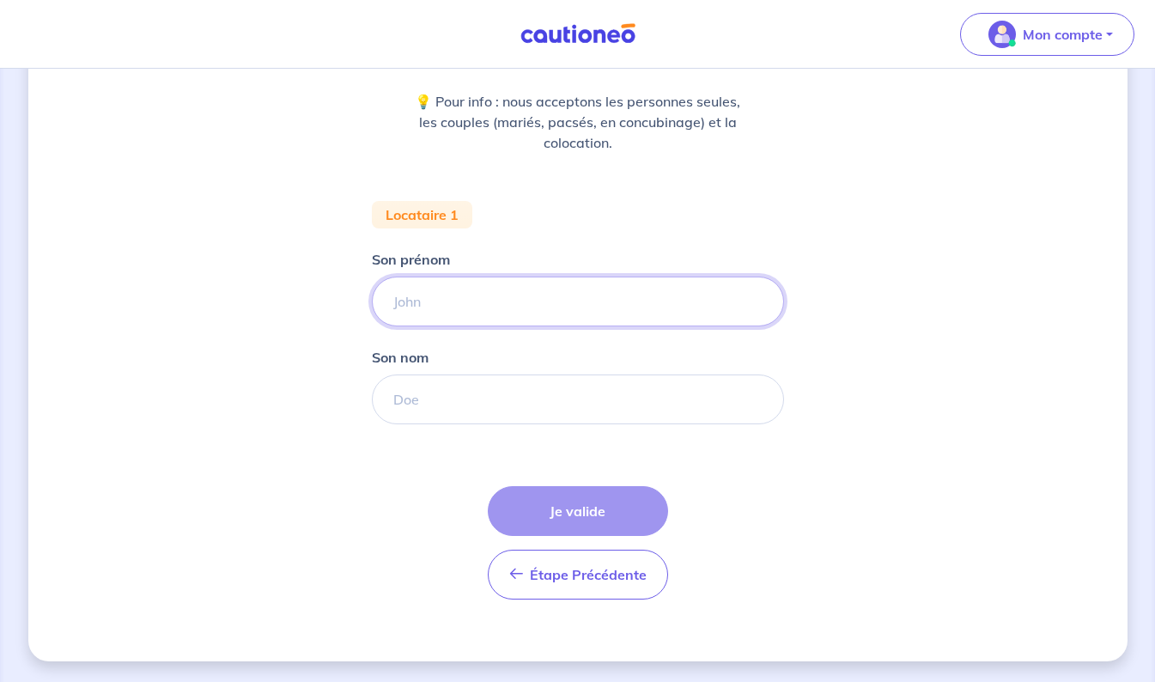
click at [483, 289] on input "Son prénom" at bounding box center [578, 302] width 412 height 50
click at [583, 307] on input "Son prénom" at bounding box center [578, 302] width 412 height 50
type input "[PERSON_NAME]"
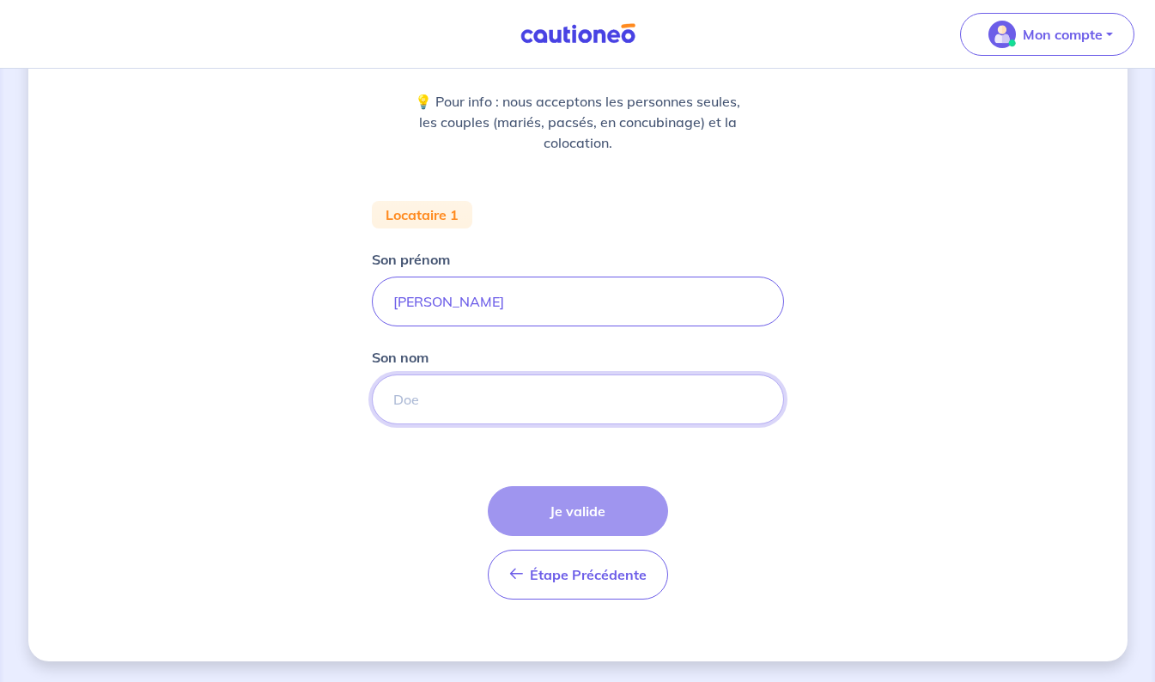
click at [563, 386] on input "Son nom" at bounding box center [578, 399] width 412 height 50
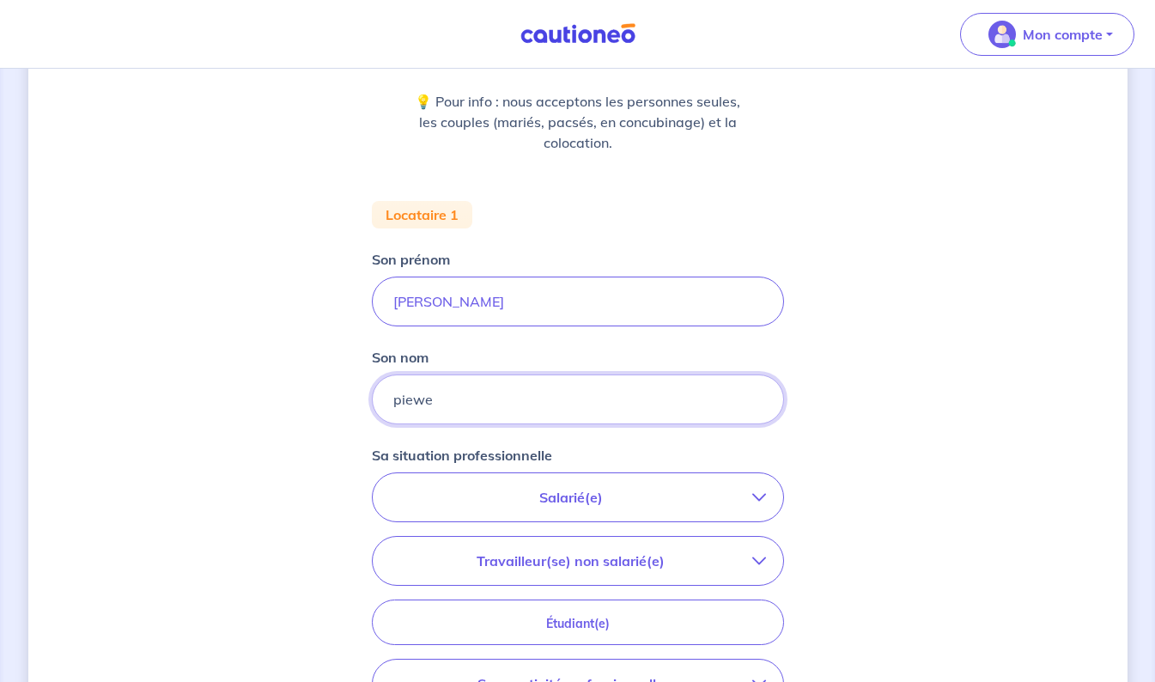
type input "piewe"
click at [582, 498] on p "Salarié(e)" at bounding box center [571, 497] width 362 height 21
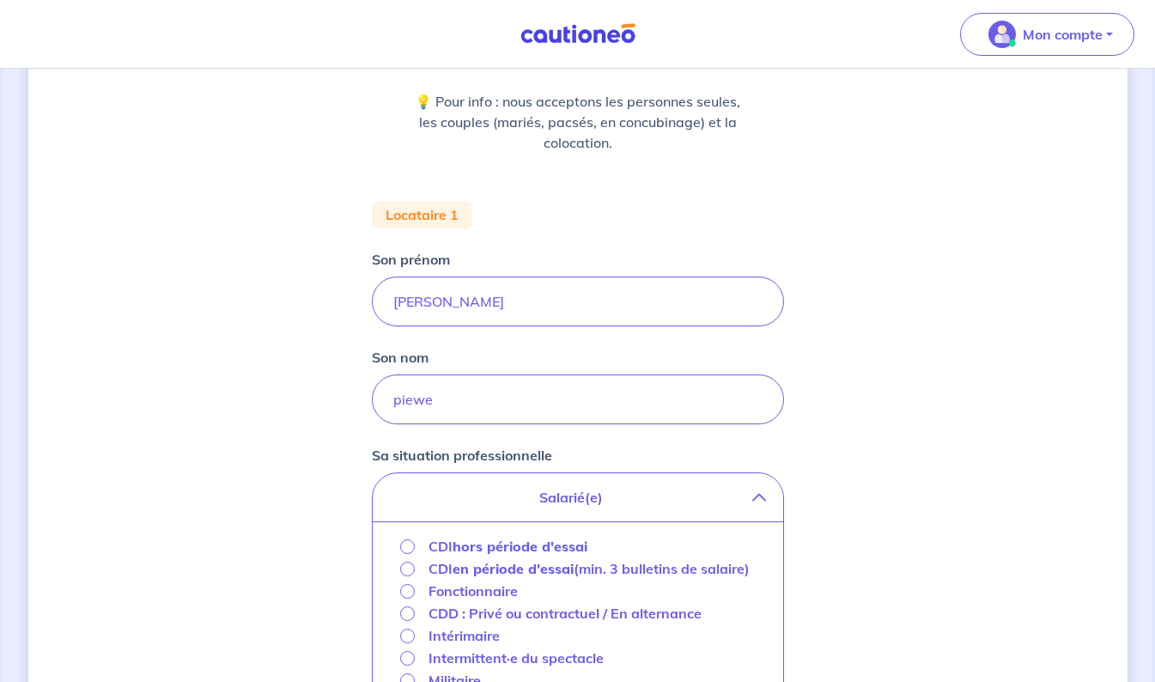
click at [579, 543] on strong "hors période d'essai" at bounding box center [520, 546] width 135 height 17
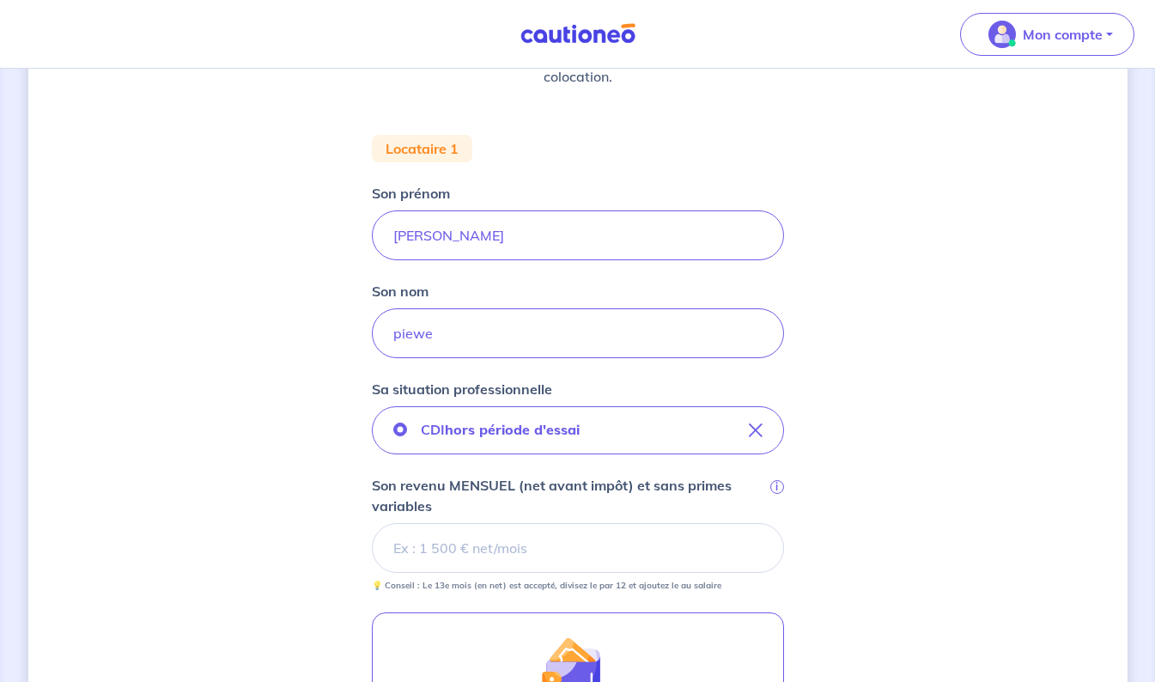
scroll to position [386, 0]
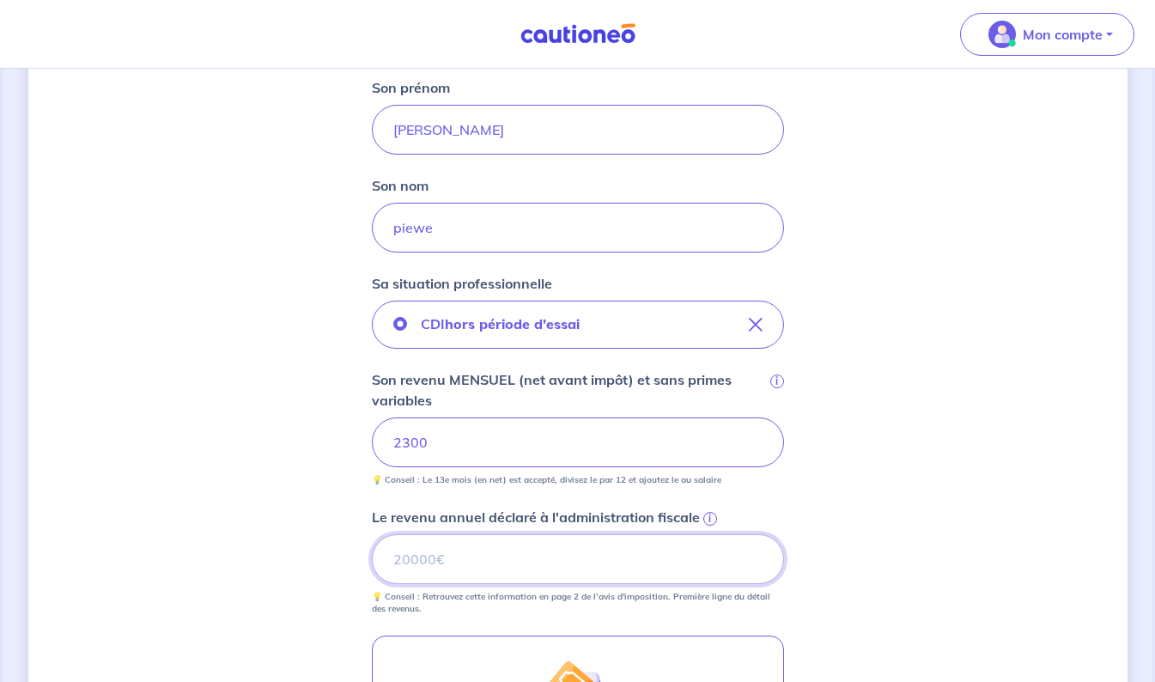
click at [580, 556] on input "Le revenu annuel déclaré à l'administration fiscale i" at bounding box center [578, 559] width 412 height 50
type input "17451"
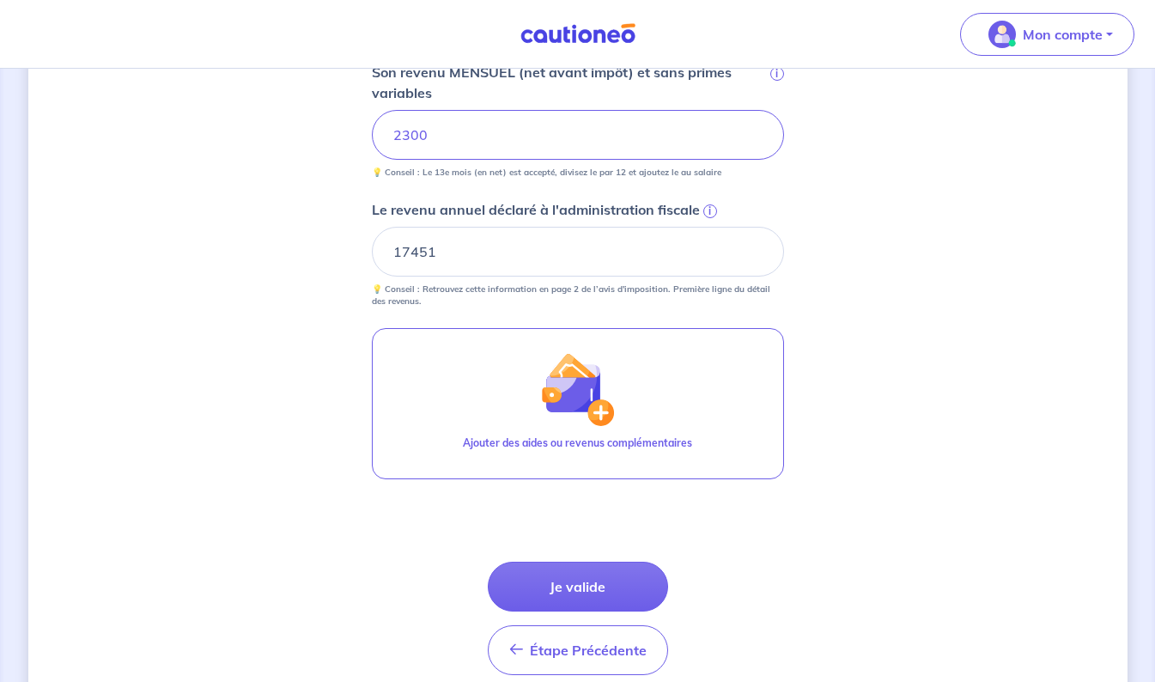
scroll to position [730, 0]
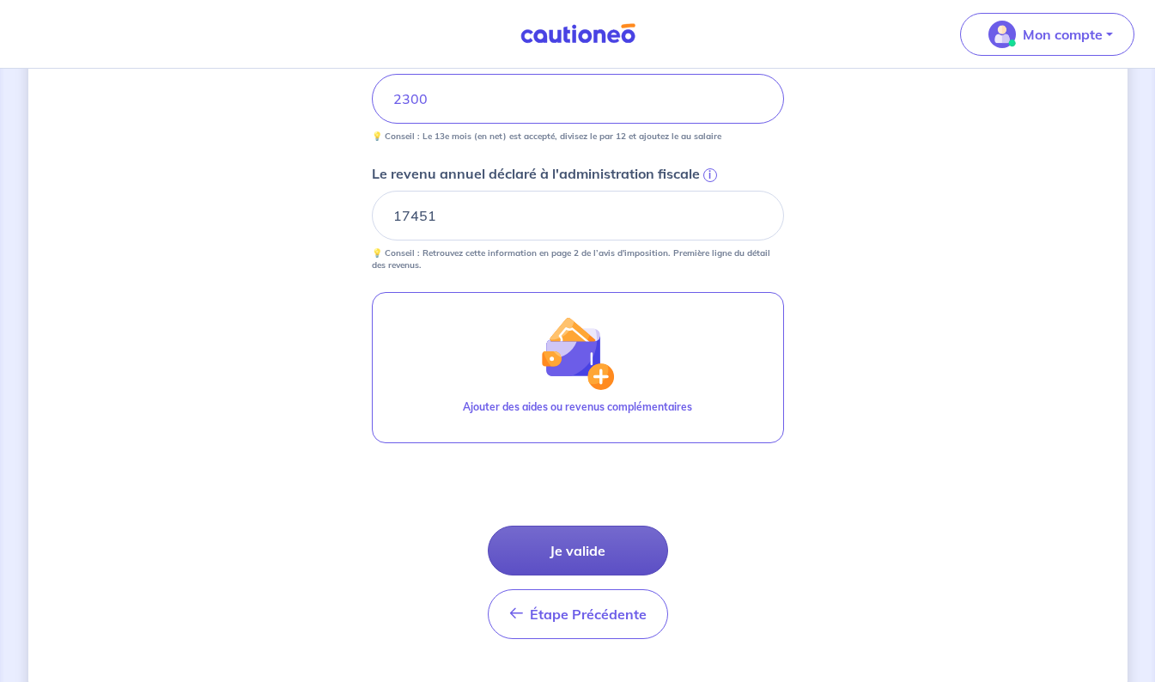
click at [591, 556] on button "Je valide" at bounding box center [578, 551] width 180 height 50
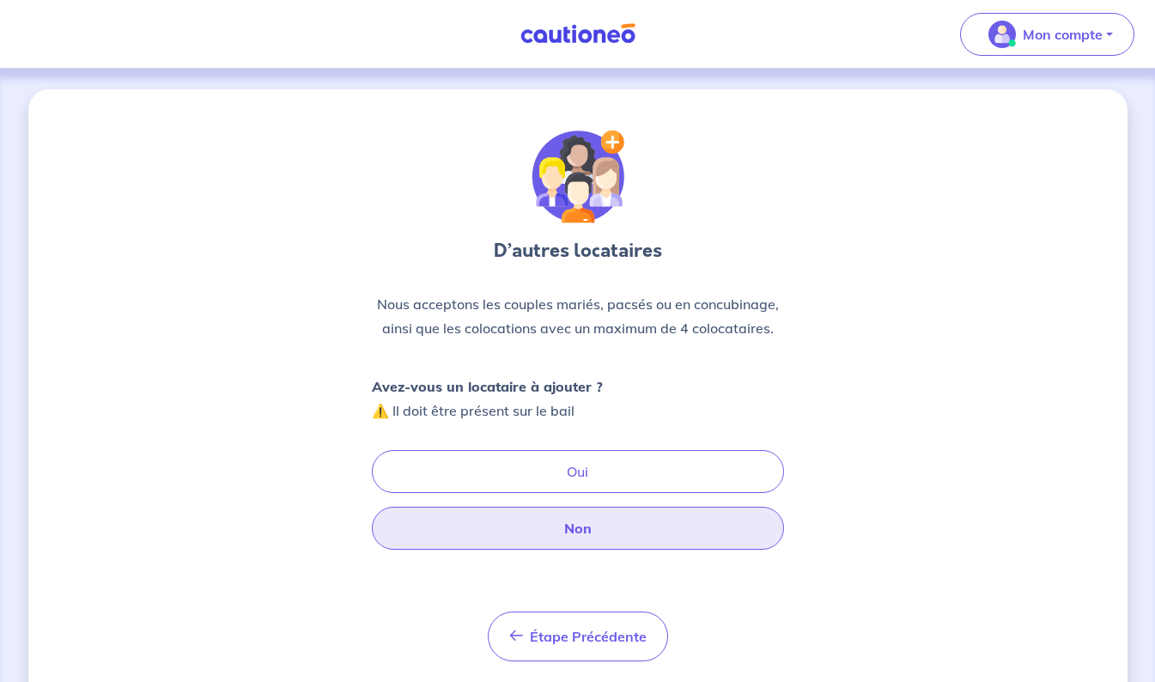
click at [593, 534] on button "Non" at bounding box center [578, 528] width 412 height 43
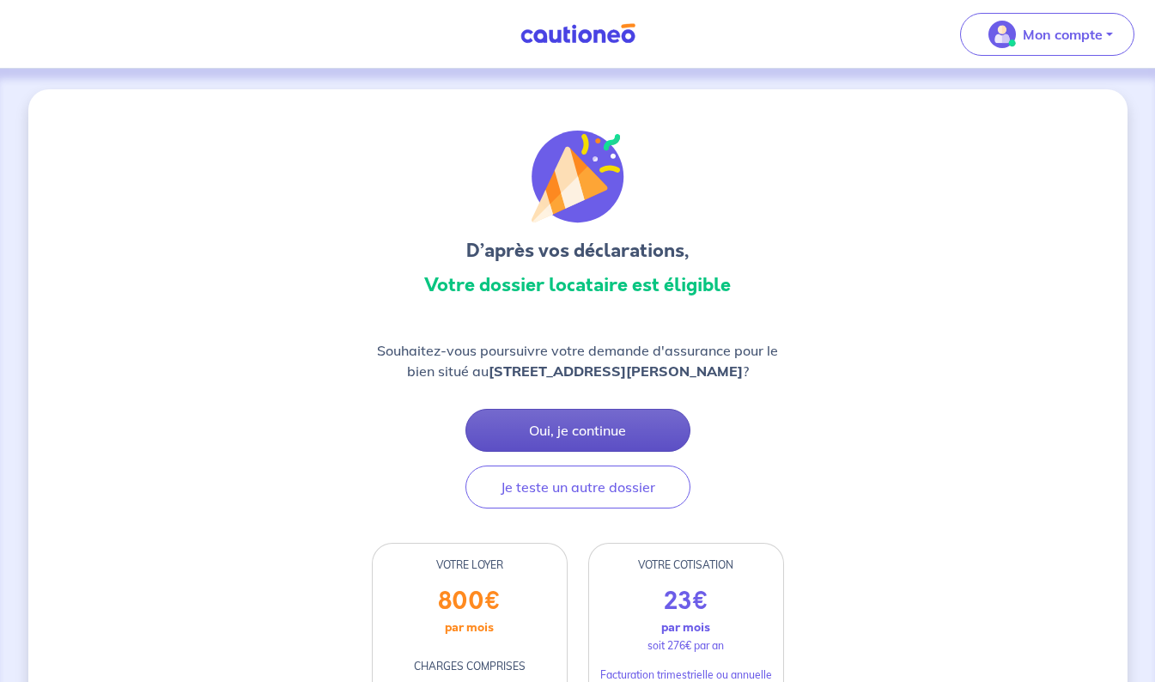
click at [596, 416] on button "Oui, je continue" at bounding box center [577, 430] width 225 height 43
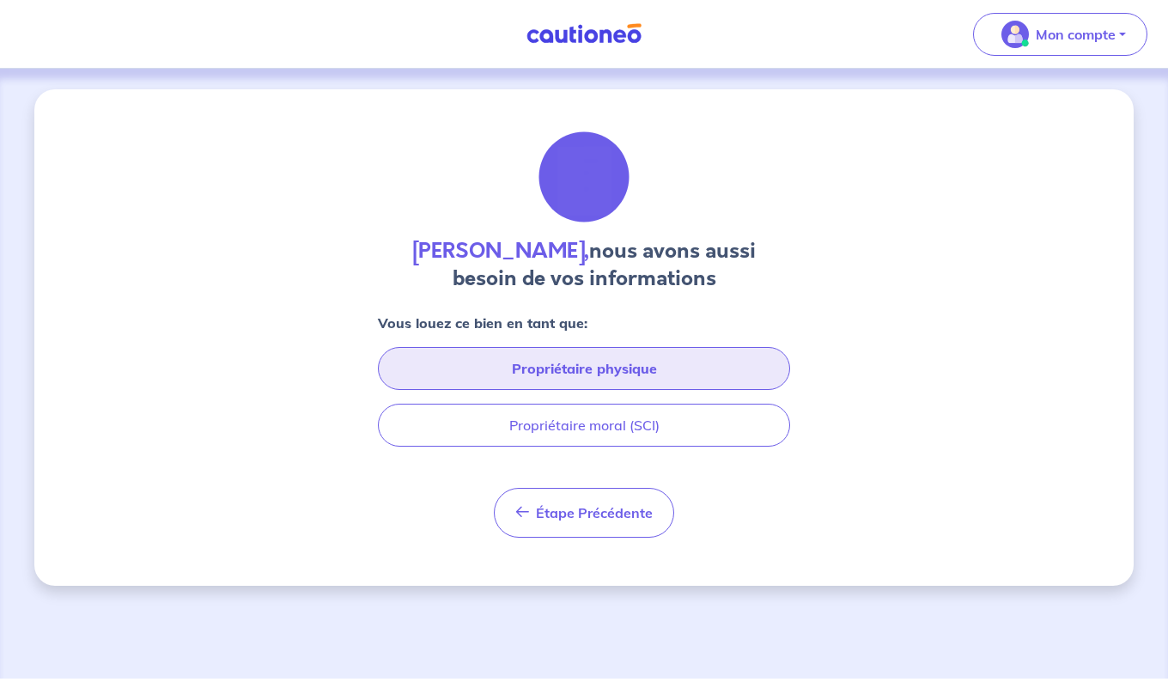
click at [630, 375] on button "Propriétaire physique" at bounding box center [584, 368] width 412 height 43
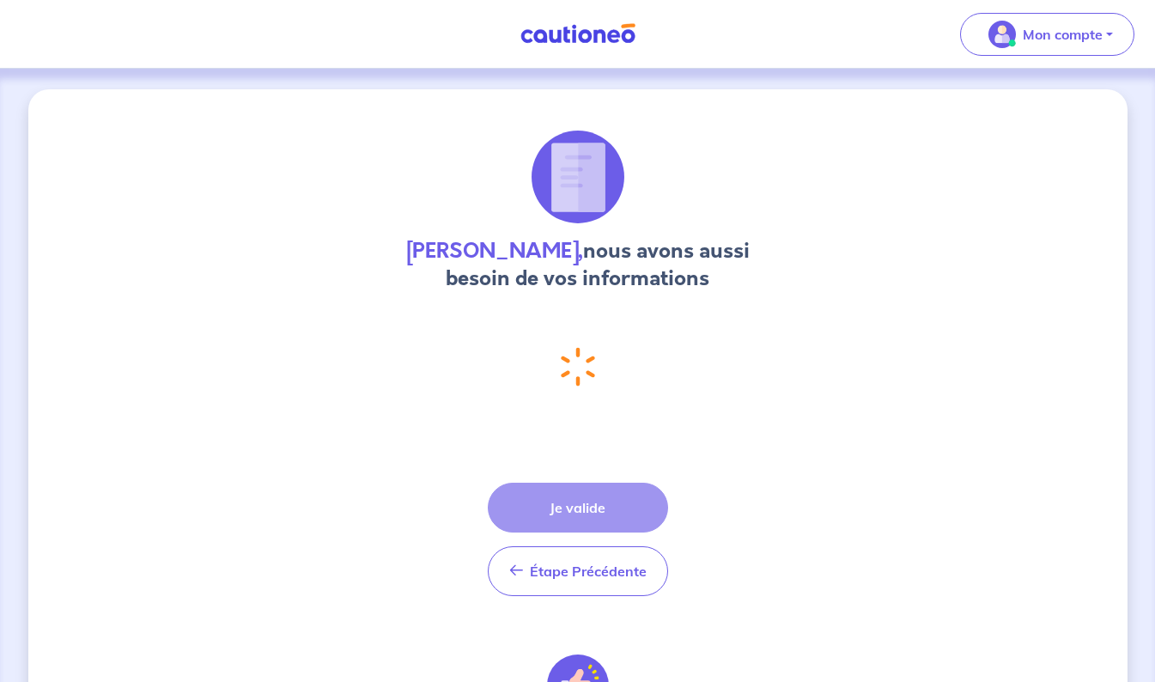
select select "FR"
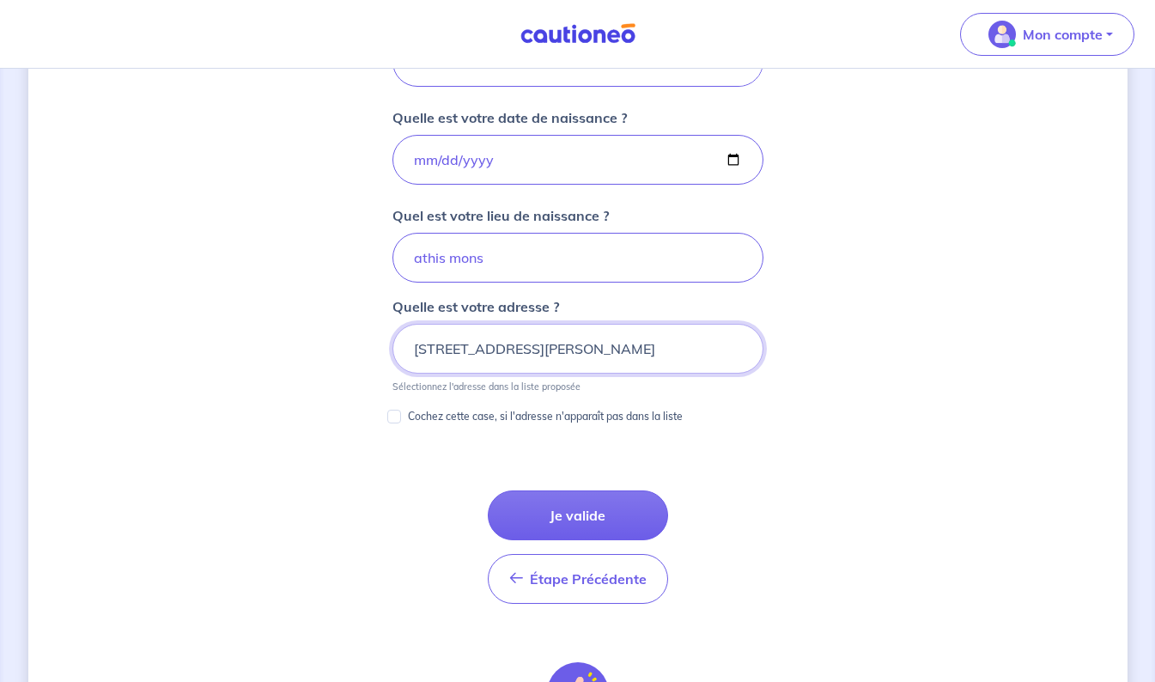
scroll to position [764, 0]
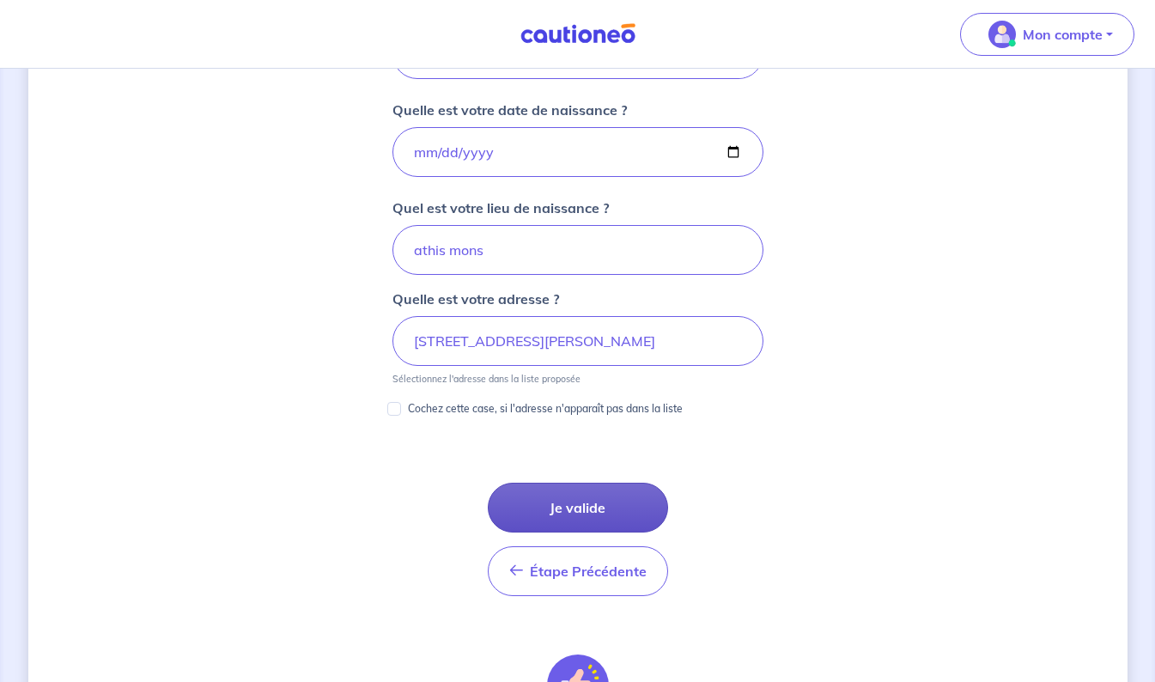
click at [597, 511] on button "Je valide" at bounding box center [578, 508] width 180 height 50
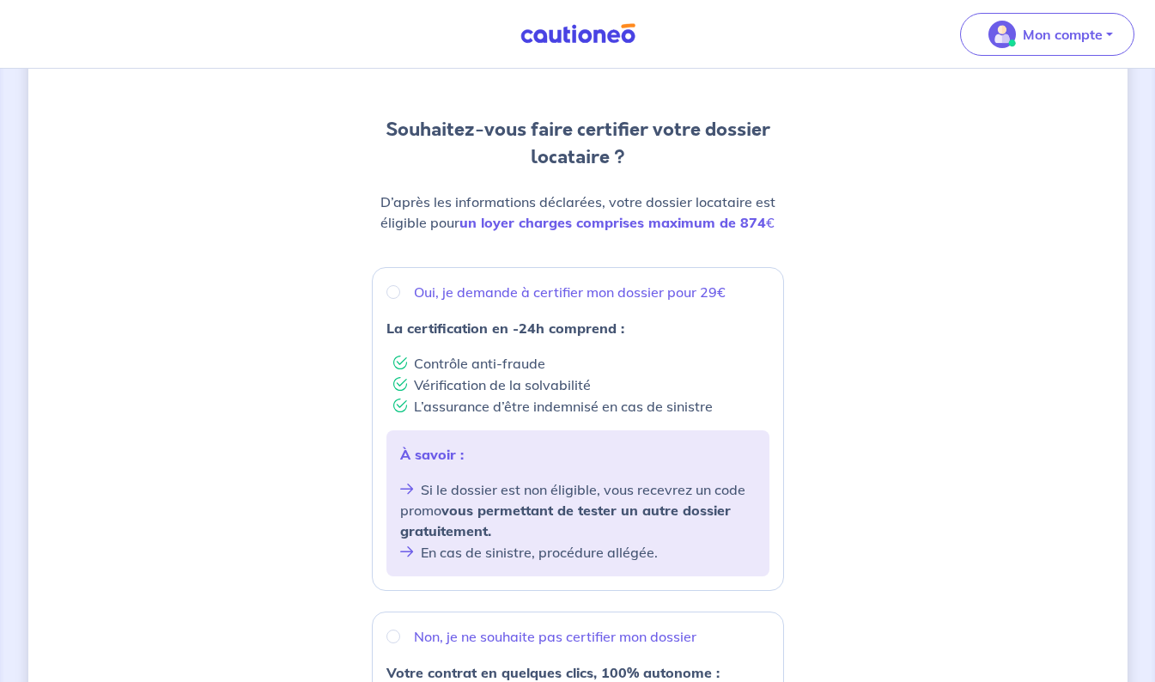
scroll to position [86, 0]
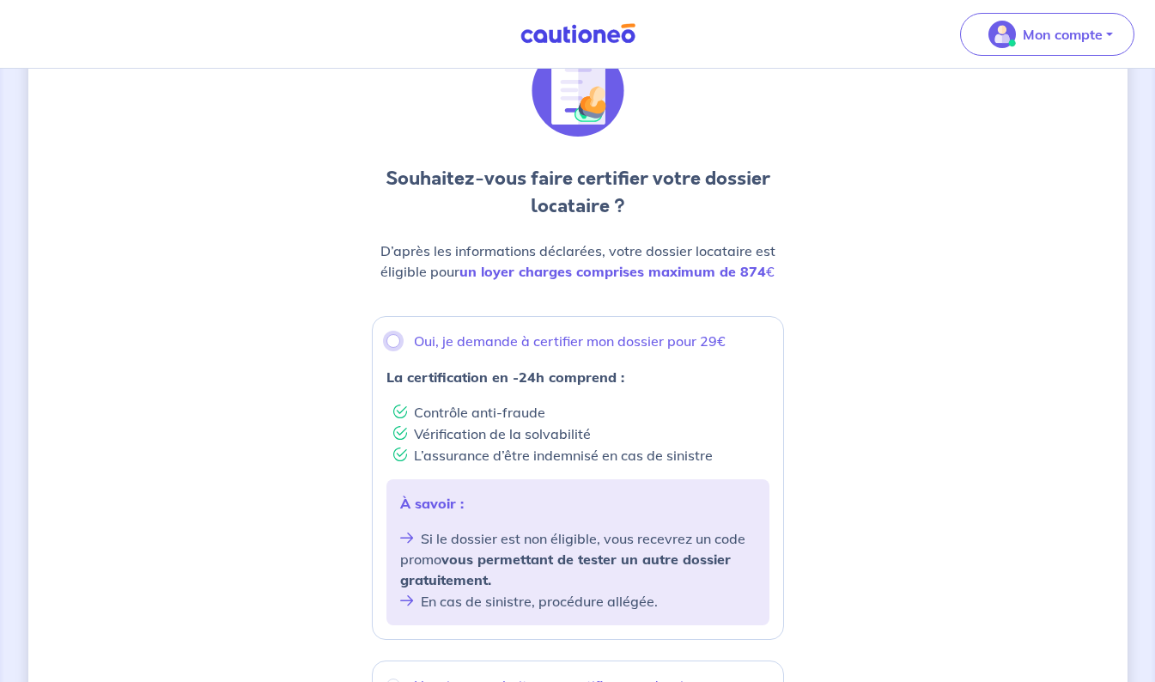
click at [396, 343] on input "Oui, je demande à certifier mon dossier pour 29€" at bounding box center [393, 341] width 14 height 14
radio input "true"
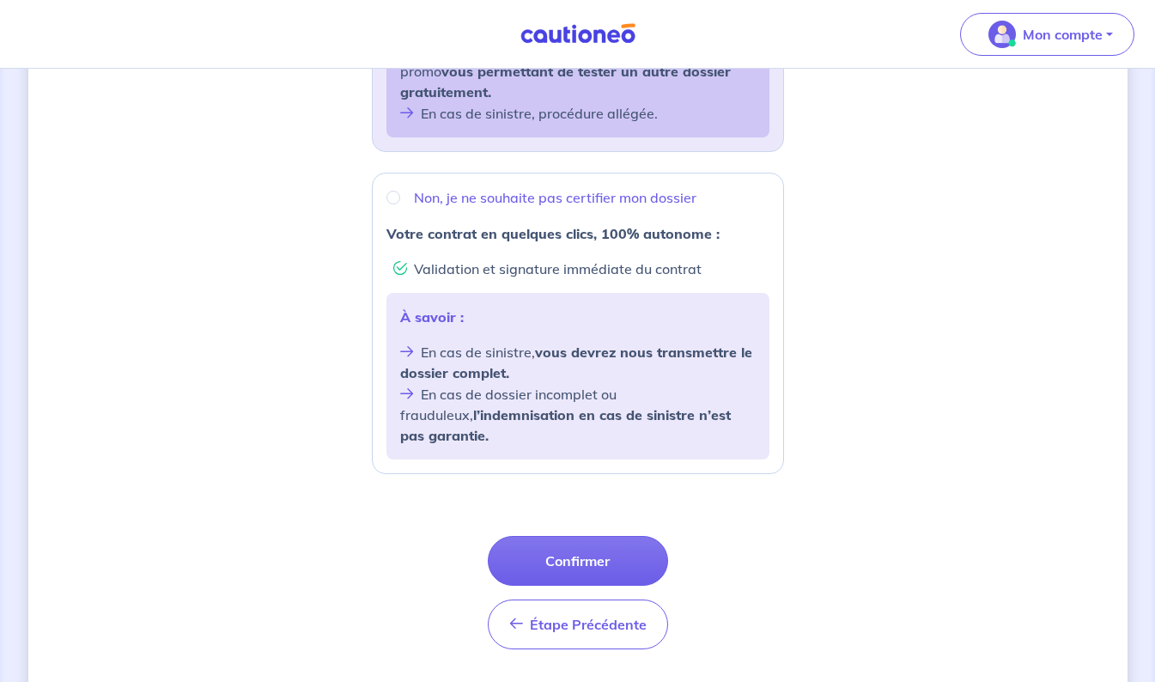
scroll to position [603, 0]
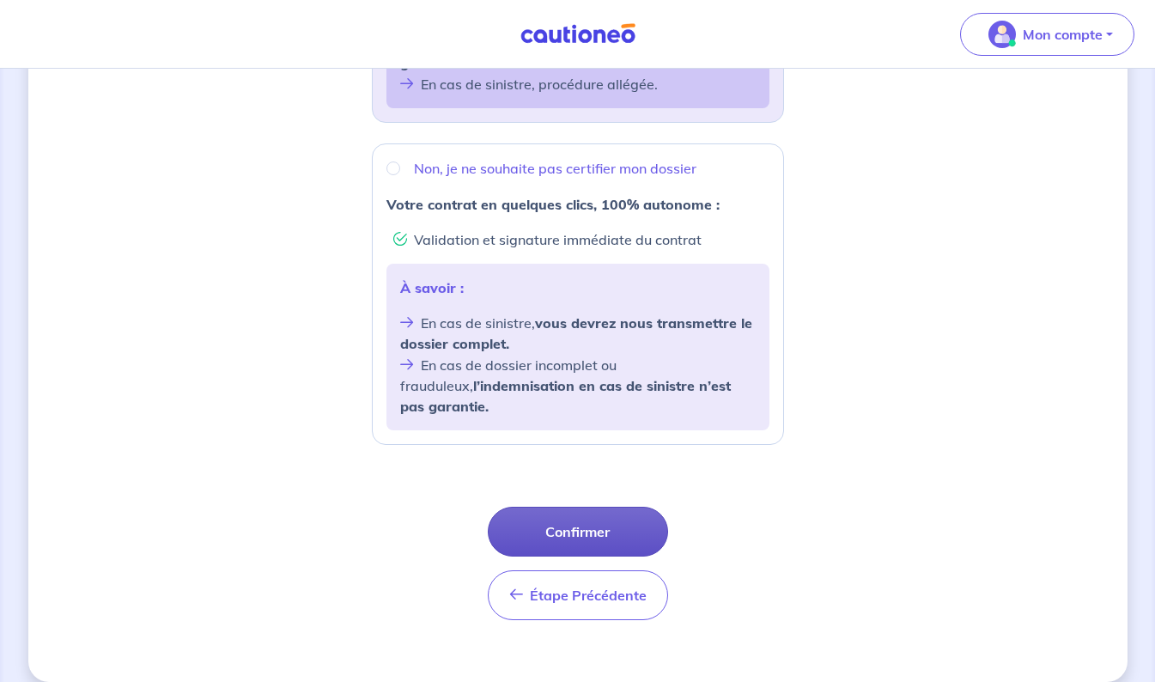
click at [581, 507] on button "Confirmer" at bounding box center [578, 532] width 180 height 50
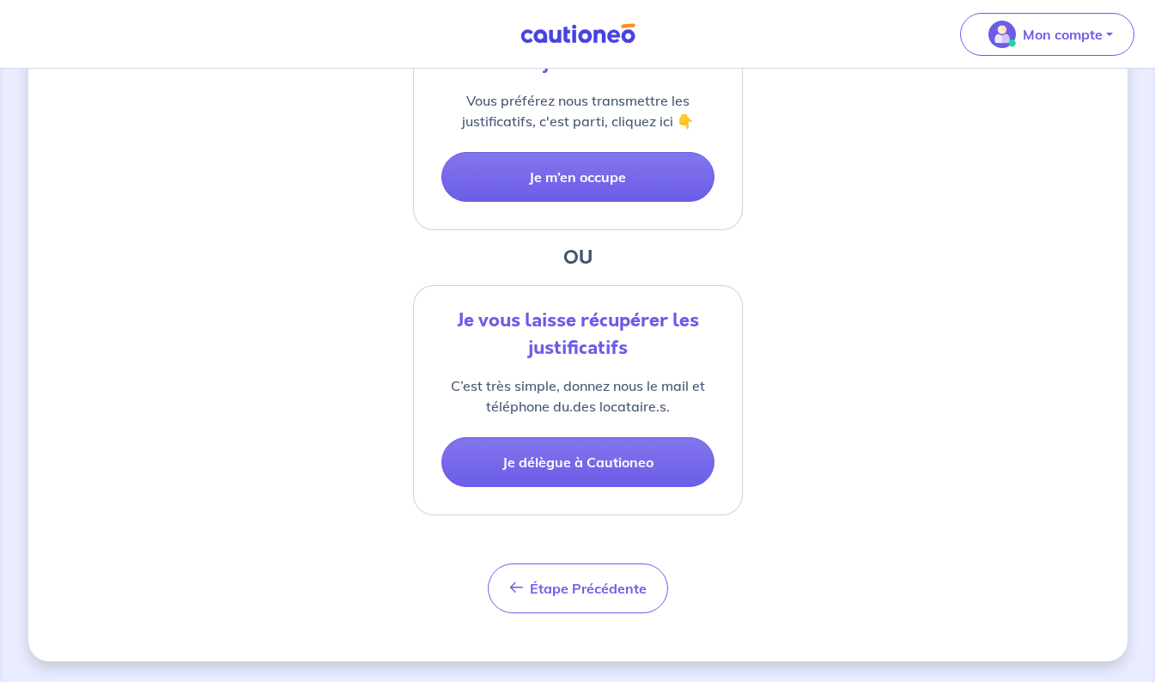
scroll to position [223, 0]
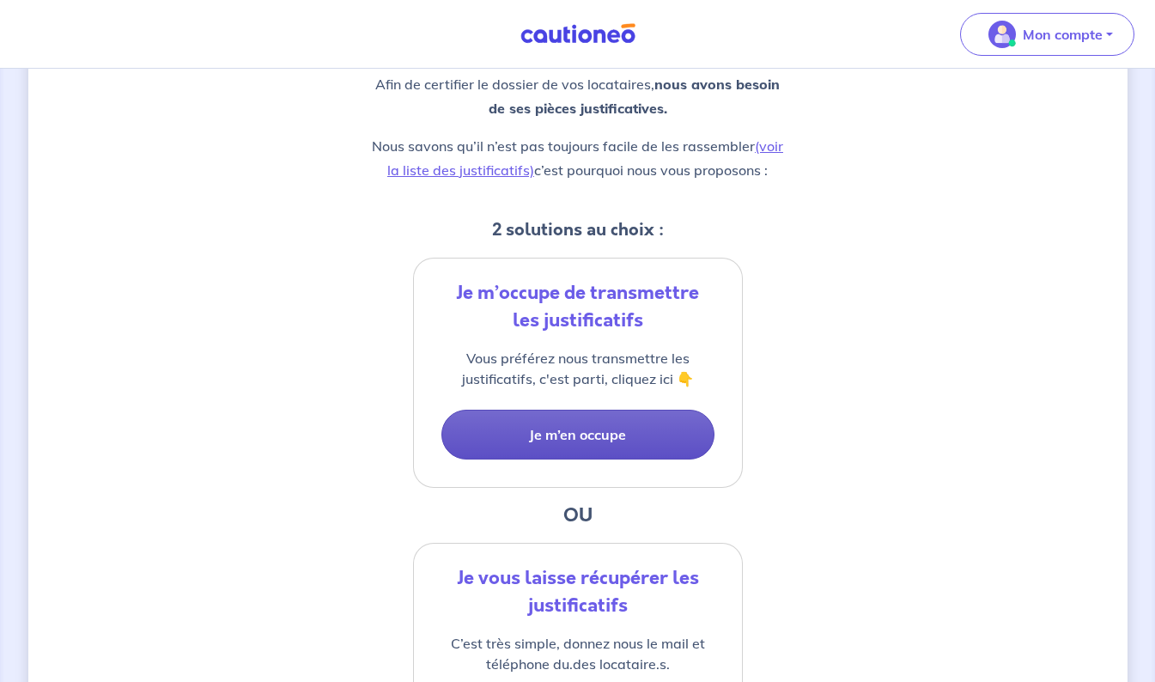
click at [595, 440] on button "Je m’en occupe" at bounding box center [577, 435] width 273 height 50
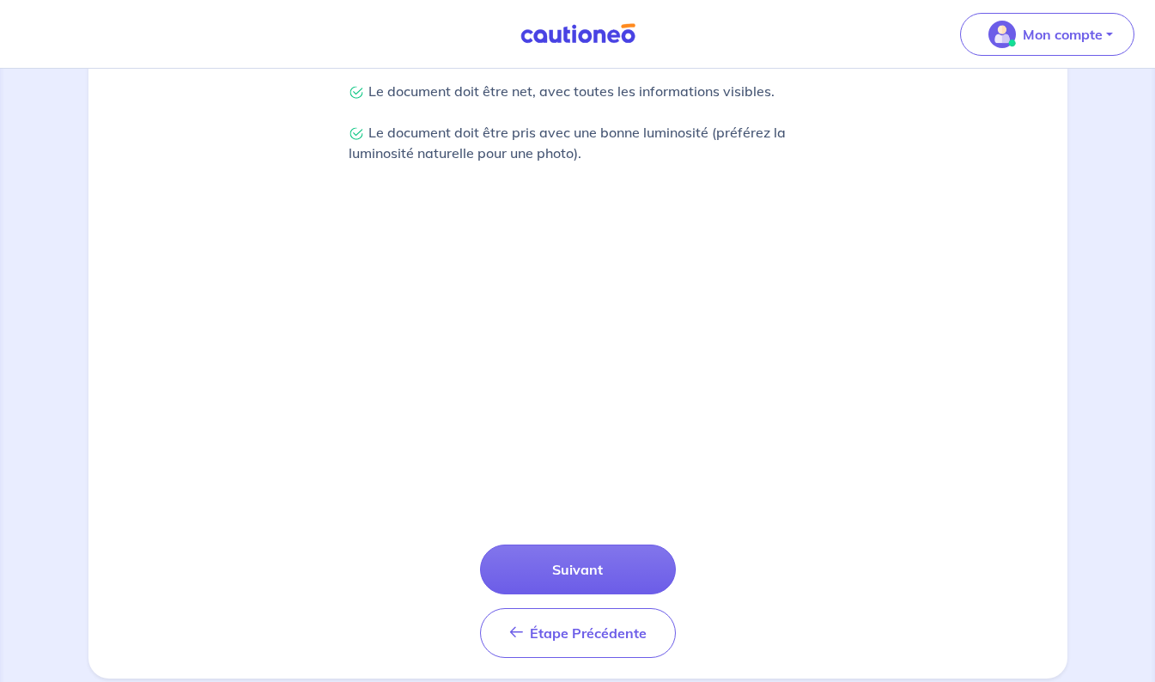
scroll to position [496, 0]
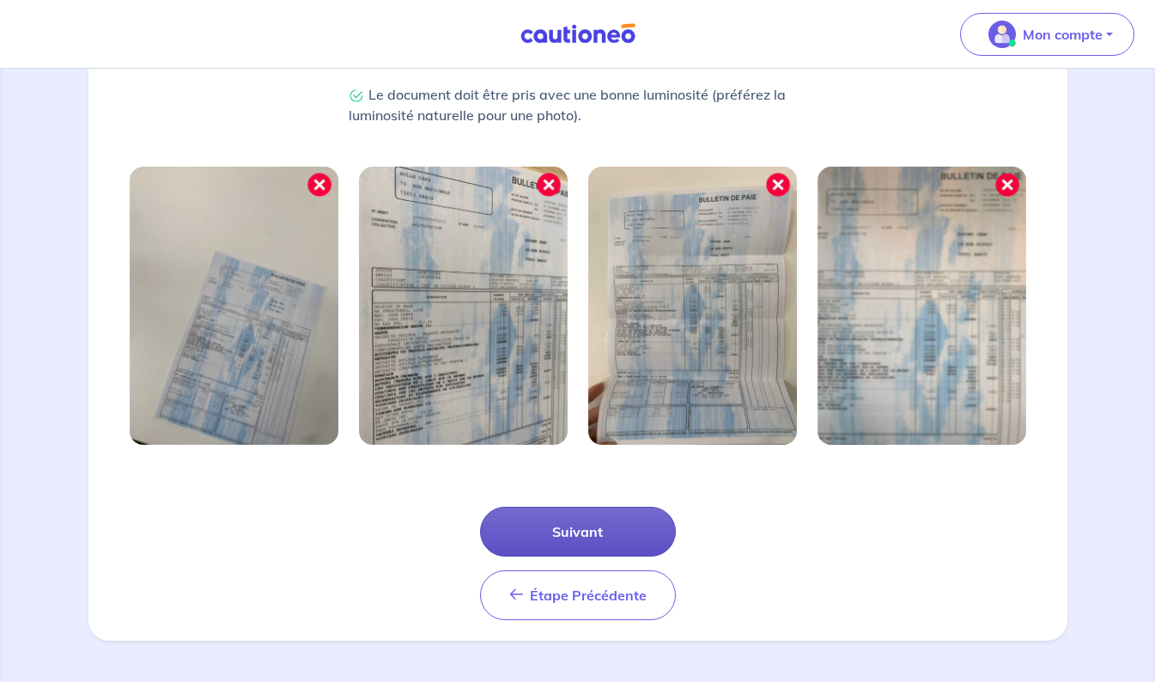
click at [576, 529] on button "Suivant" at bounding box center [578, 532] width 196 height 50
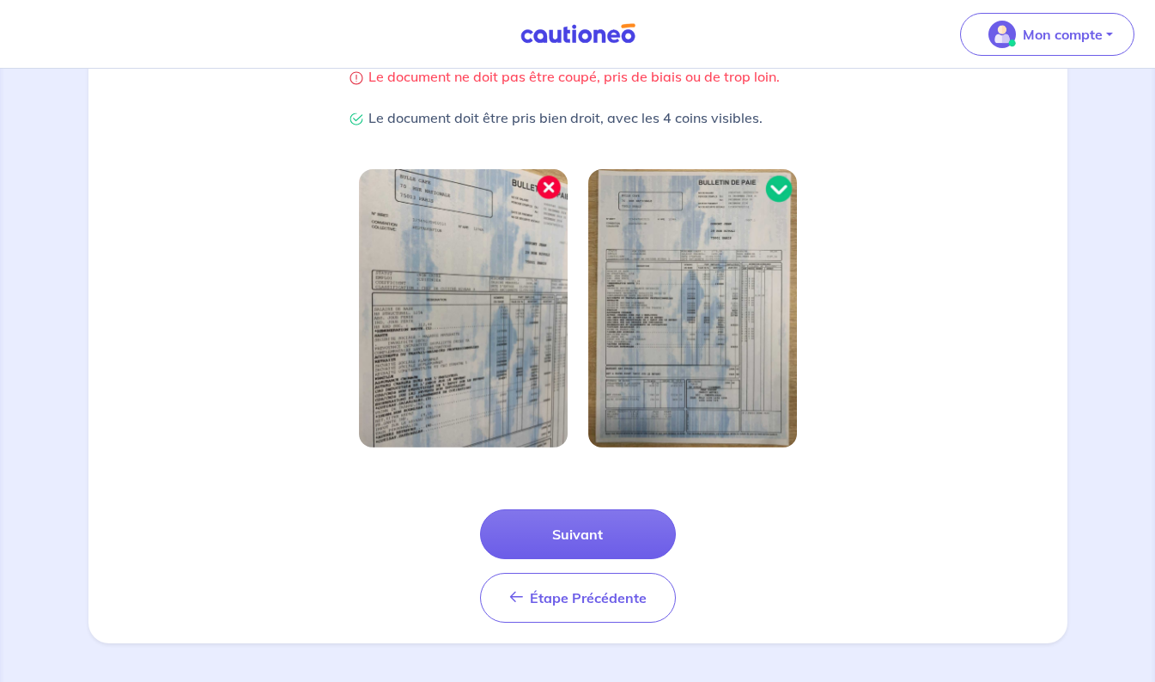
scroll to position [414, 0]
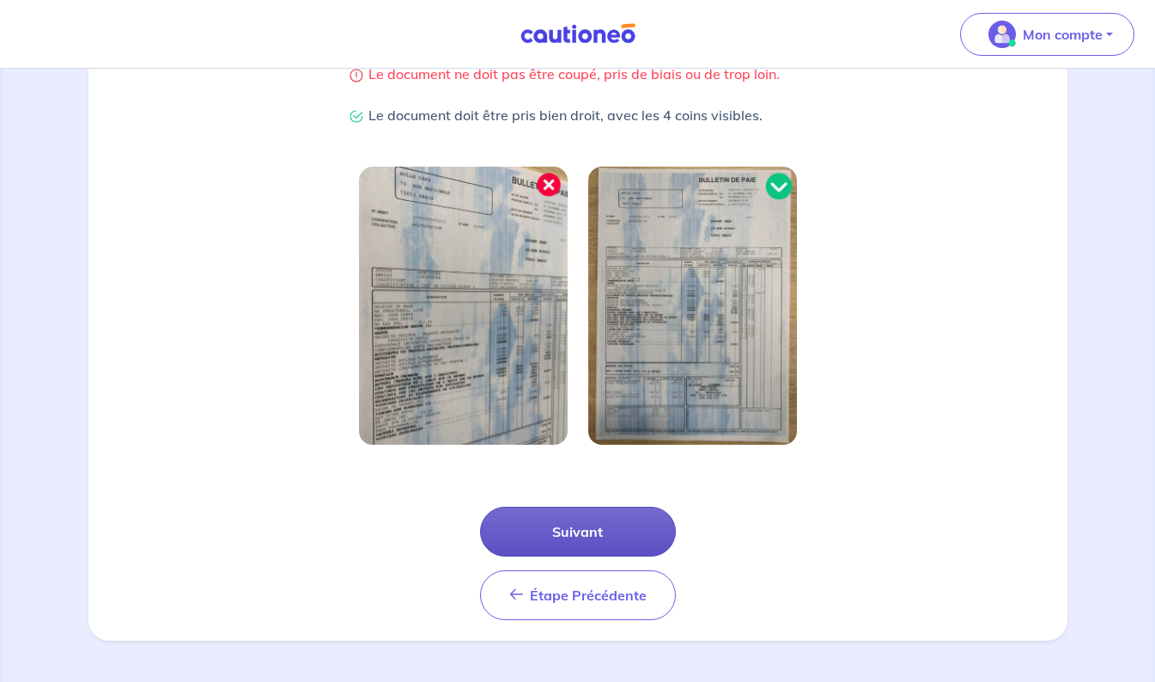
click at [605, 530] on button "Suivant" at bounding box center [578, 532] width 196 height 50
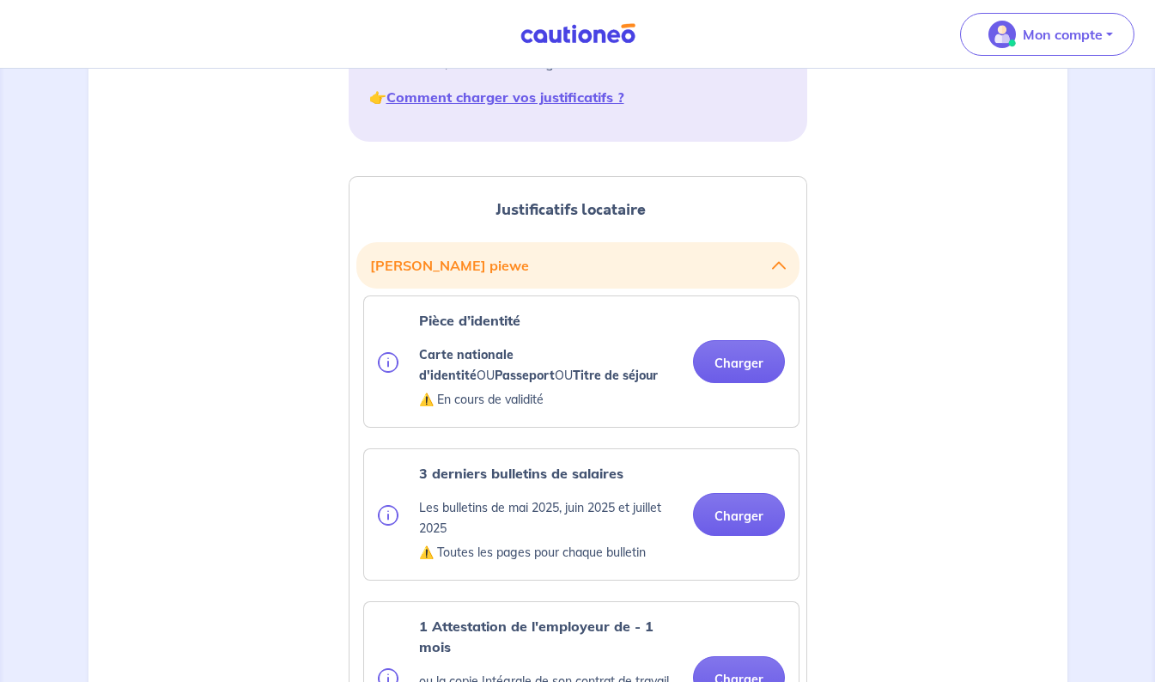
scroll to position [344, 0]
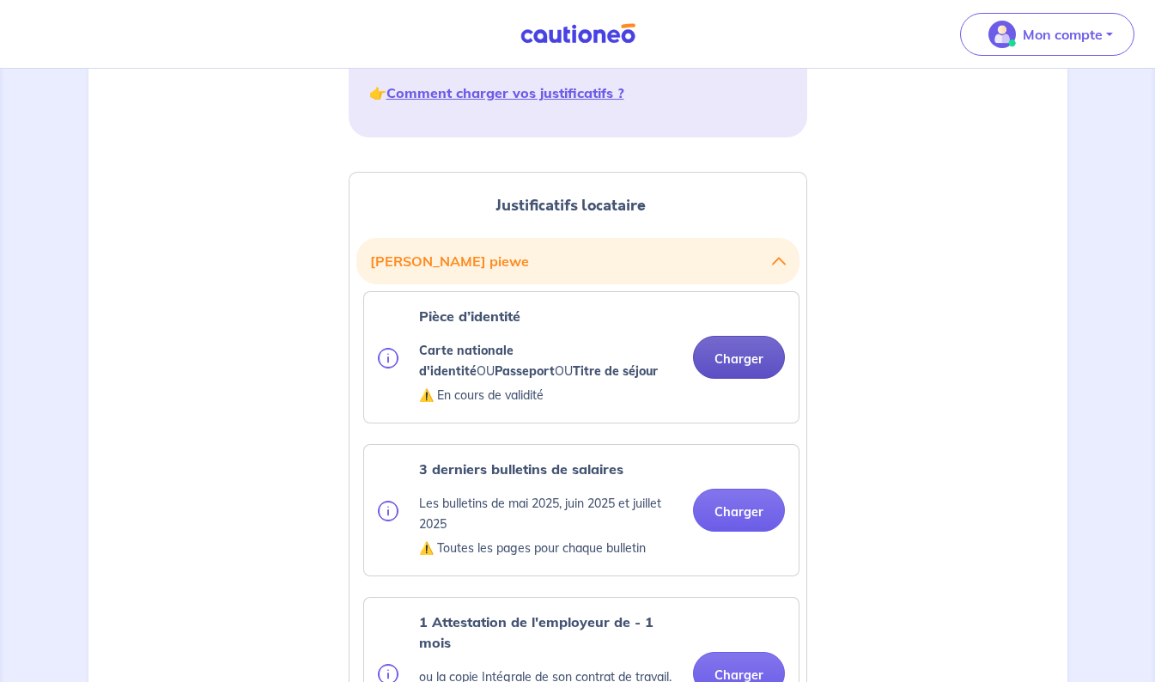
click at [754, 371] on button "Charger" at bounding box center [739, 357] width 92 height 43
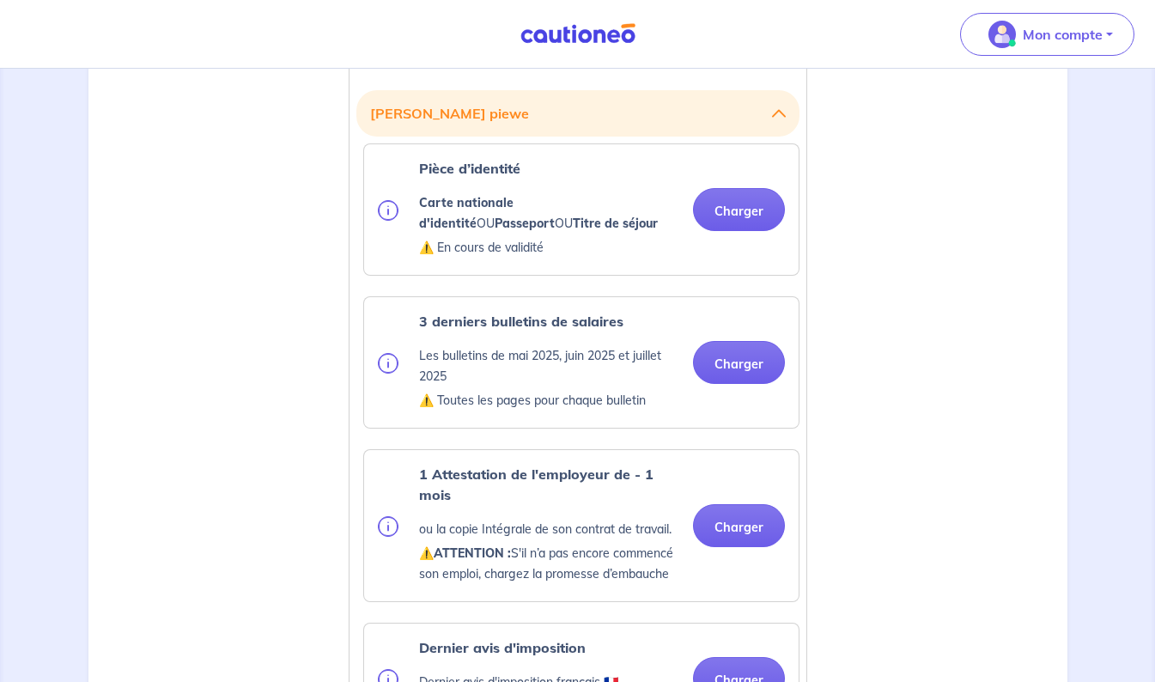
scroll to position [515, 0]
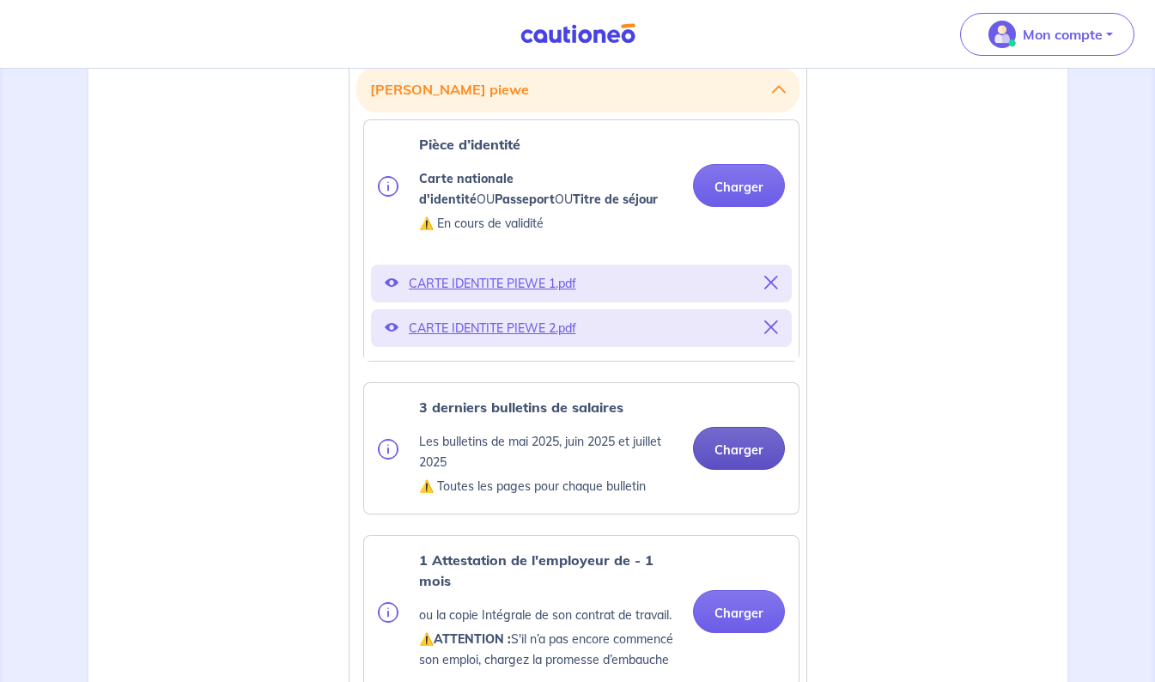
click at [733, 450] on button "Charger" at bounding box center [739, 448] width 92 height 43
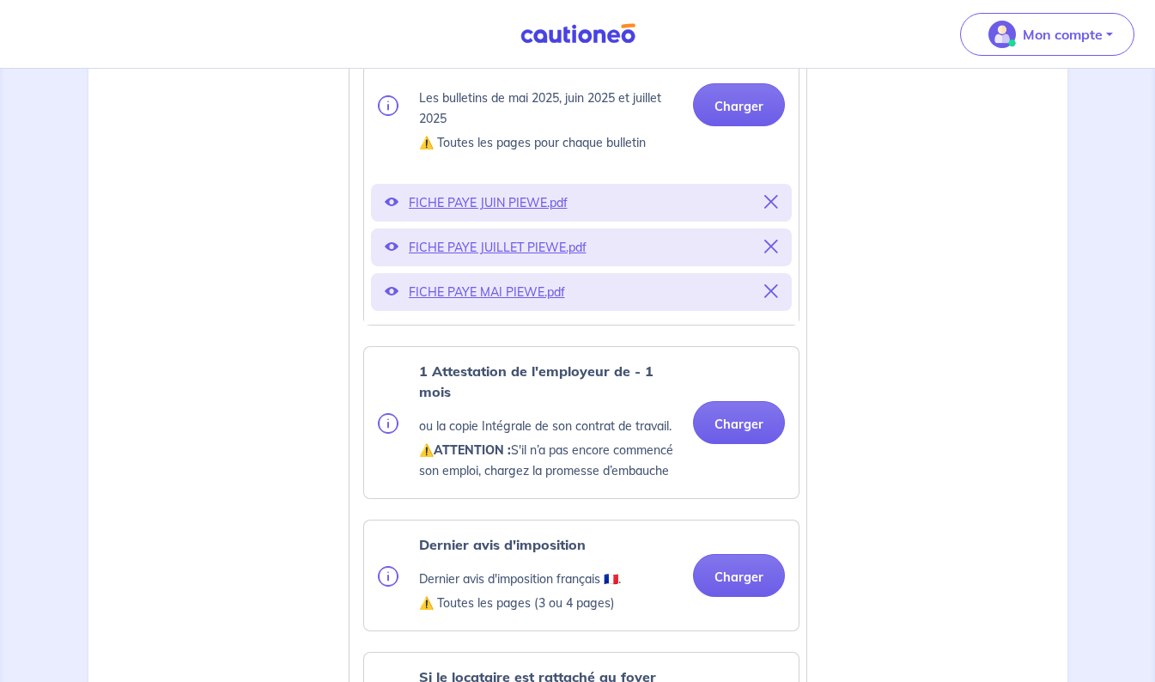
scroll to position [773, 0]
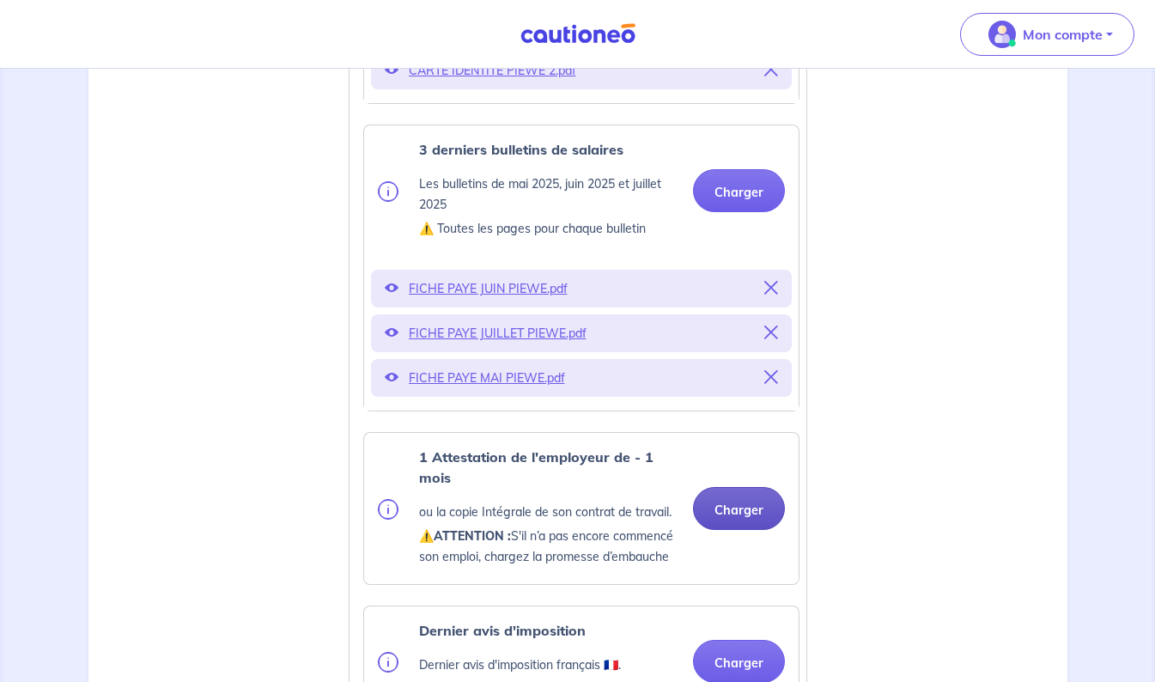
click at [742, 523] on button "Charger" at bounding box center [739, 508] width 92 height 43
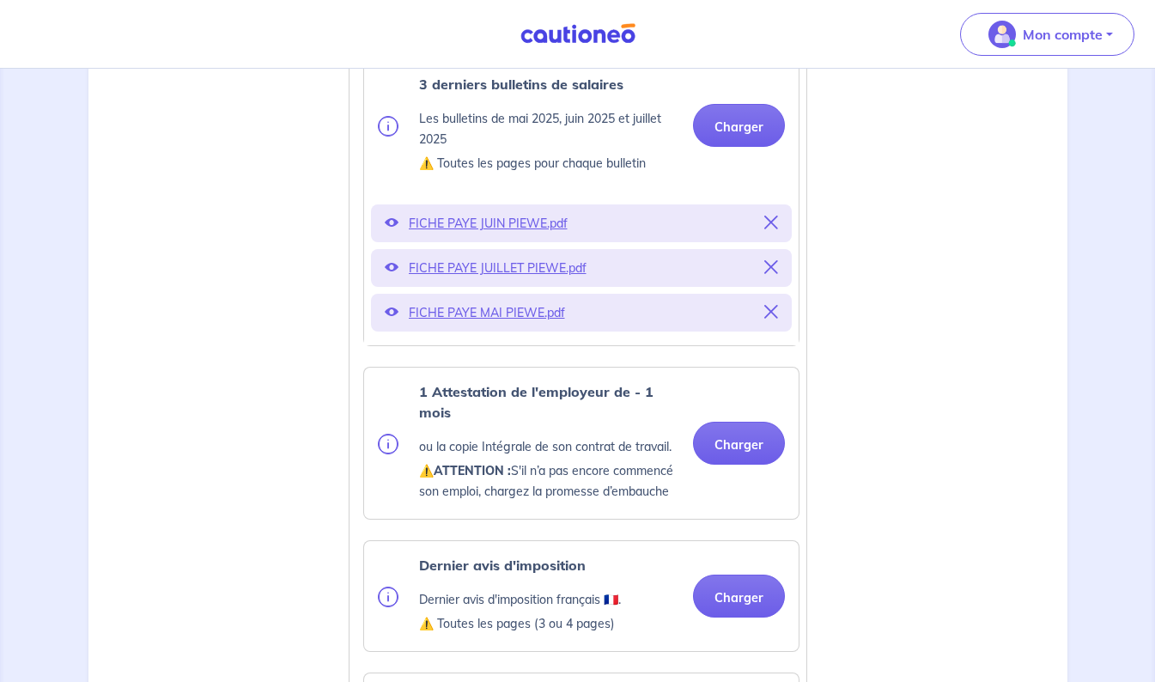
scroll to position [859, 0]
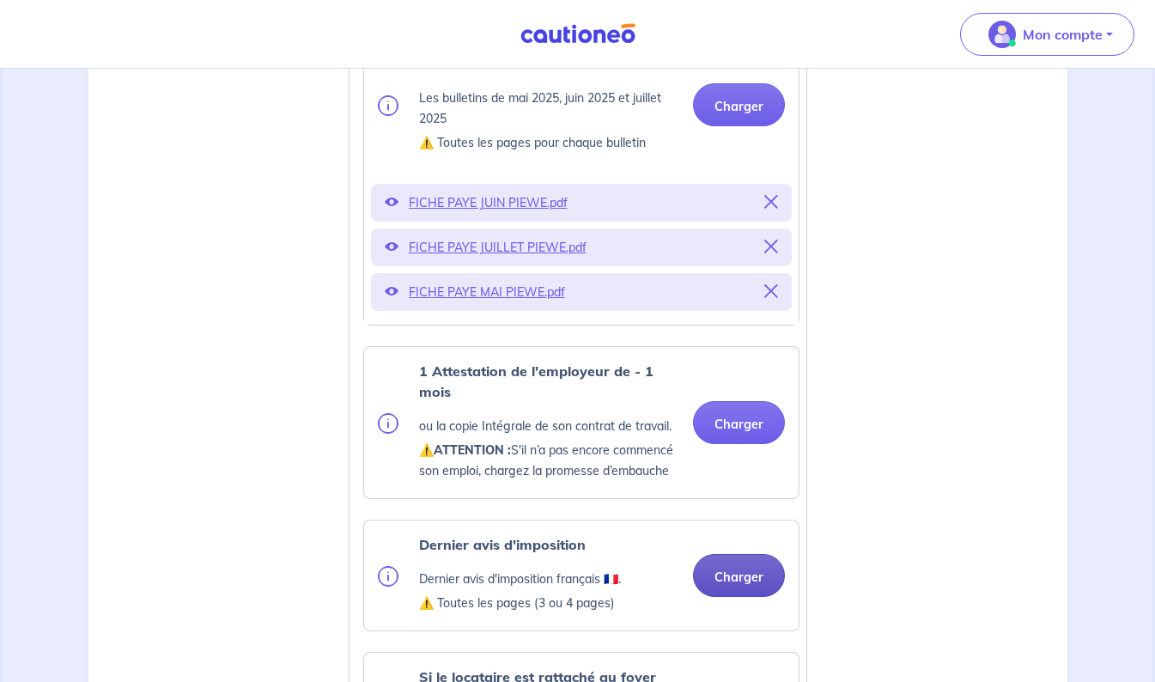
click at [740, 590] on button "Charger" at bounding box center [739, 575] width 92 height 43
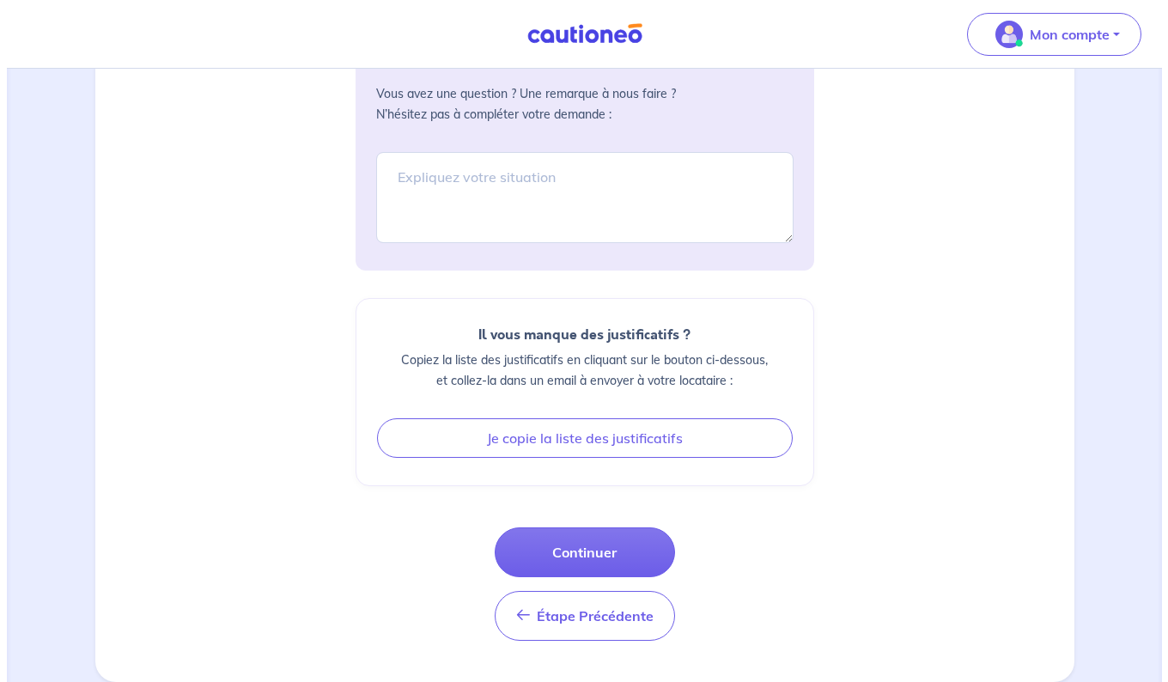
scroll to position [2292, 0]
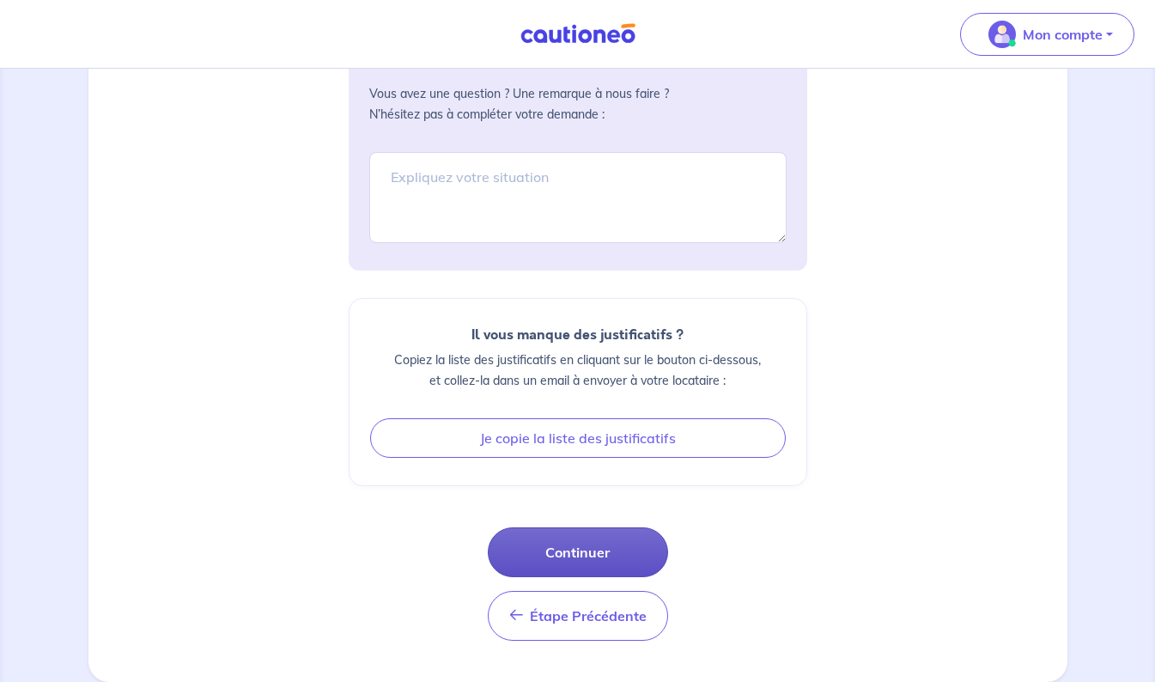
click at [627, 545] on button "Continuer" at bounding box center [578, 552] width 180 height 50
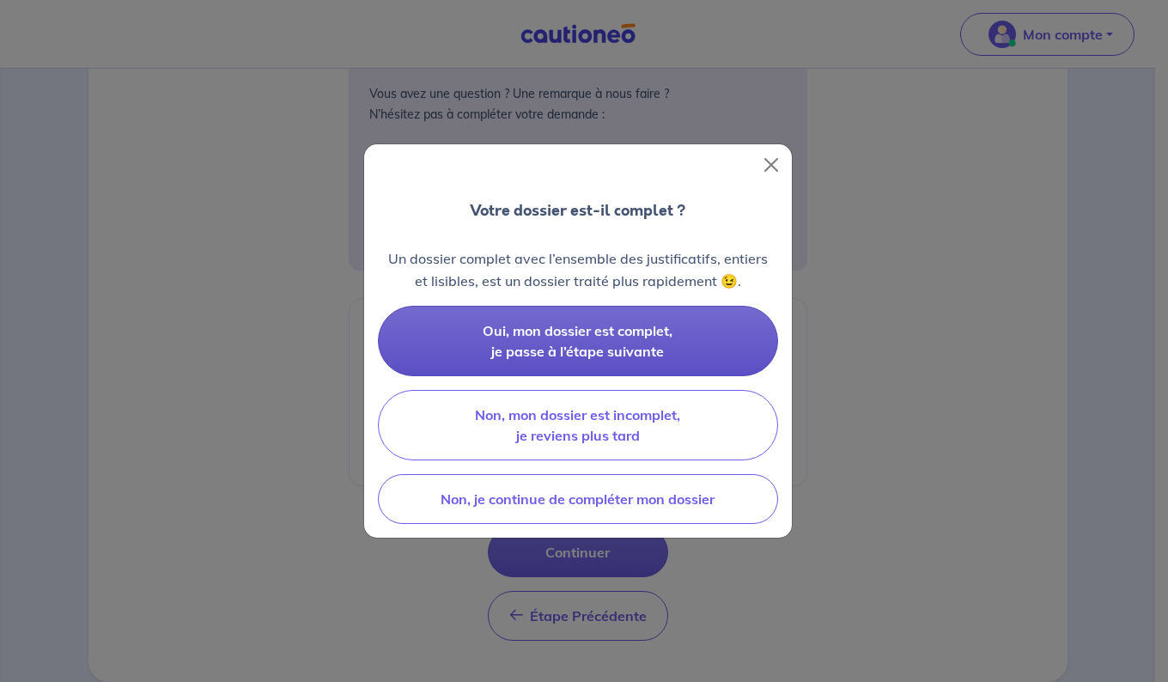
click at [597, 339] on button "Oui, mon dossier est complet, je passe à l’étape suivante" at bounding box center [578, 341] width 400 height 70
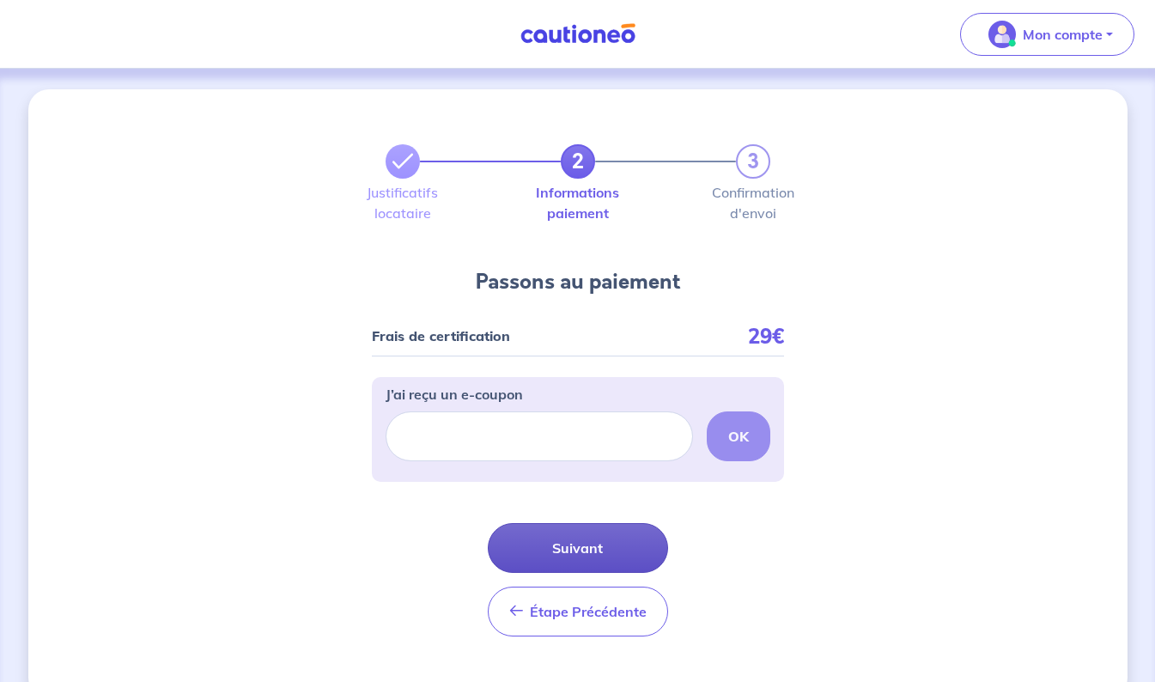
click at [597, 556] on button "Suivant" at bounding box center [578, 548] width 180 height 50
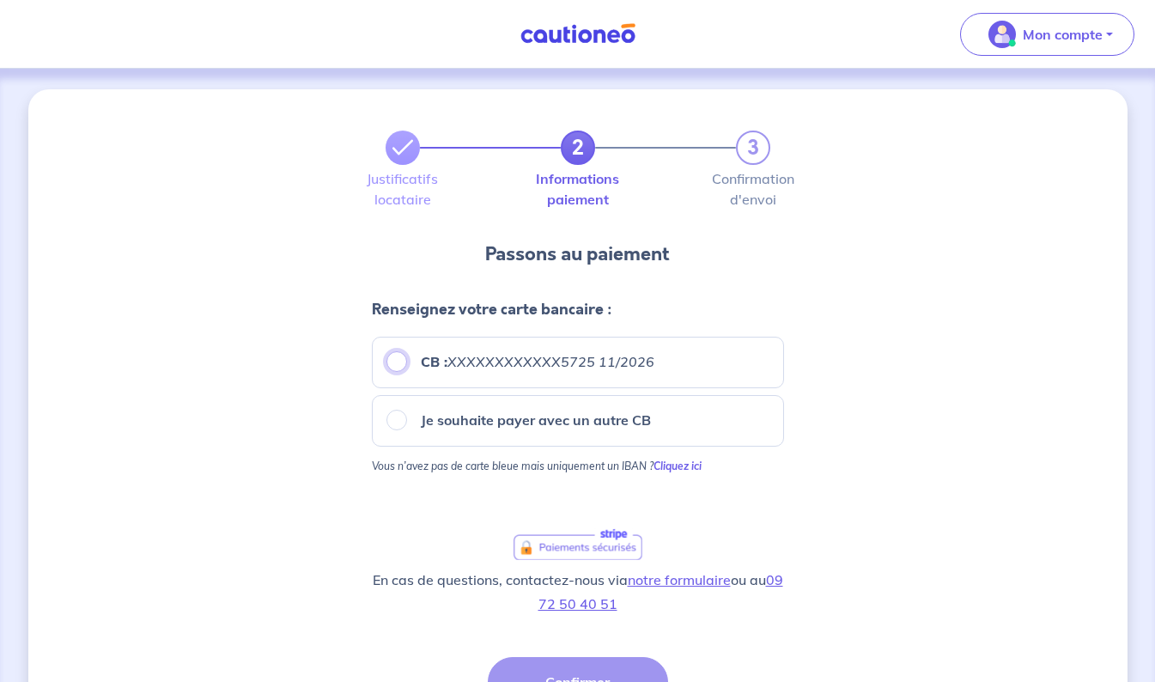
click at [398, 367] on input "CB : XXXXXXXXXXXX5725 11/2026" at bounding box center [396, 361] width 21 height 21
radio input "true"
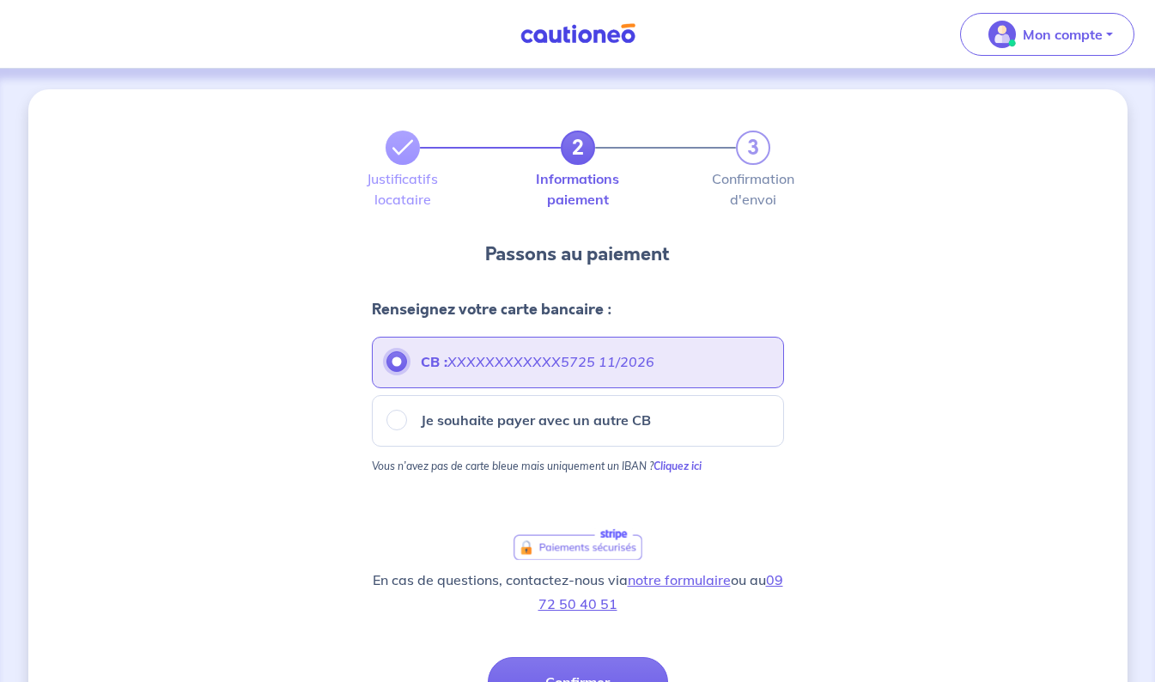
scroll to position [86, 0]
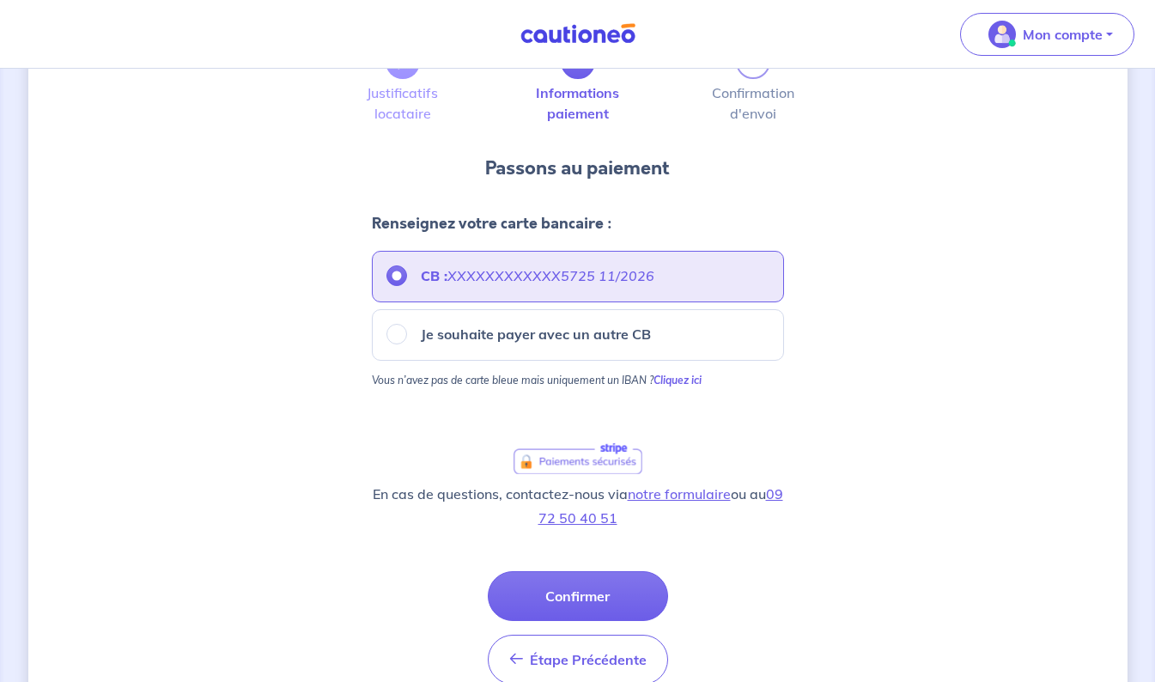
drag, startPoint x: 601, startPoint y: 584, endPoint x: 611, endPoint y: 581, distance: 10.1
click at [600, 584] on button "Confirmer" at bounding box center [578, 596] width 180 height 50
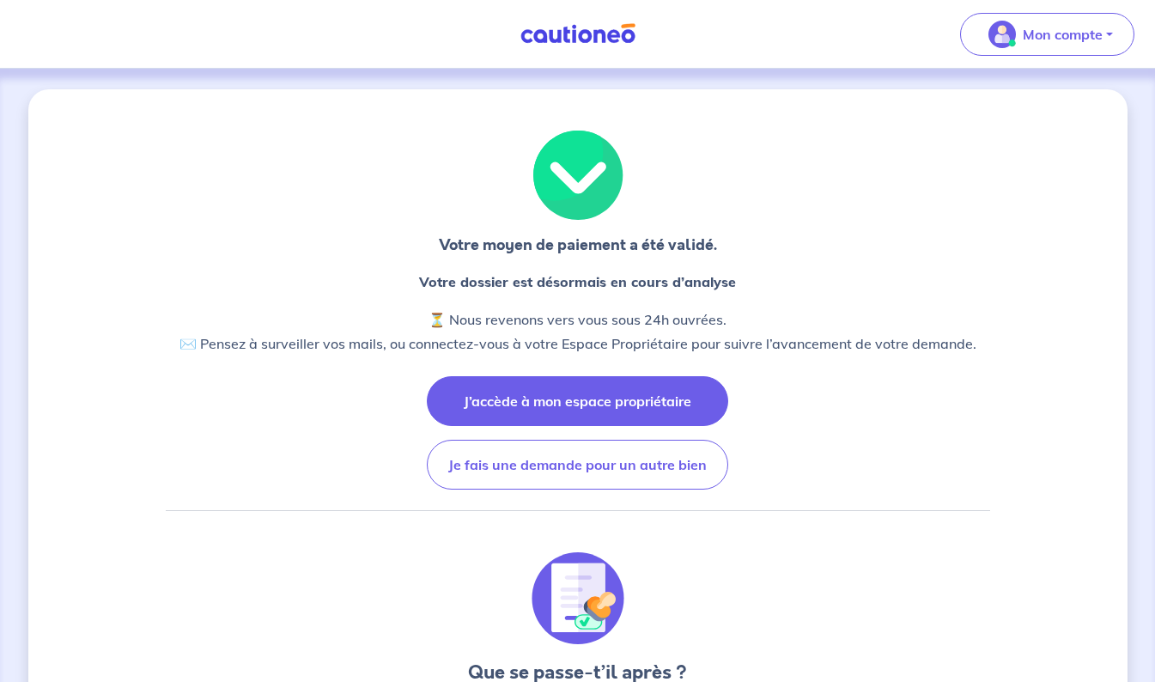
click at [610, 407] on button "J’accède à mon espace propriétaire" at bounding box center [577, 401] width 301 height 50
